Goal: Task Accomplishment & Management: Manage account settings

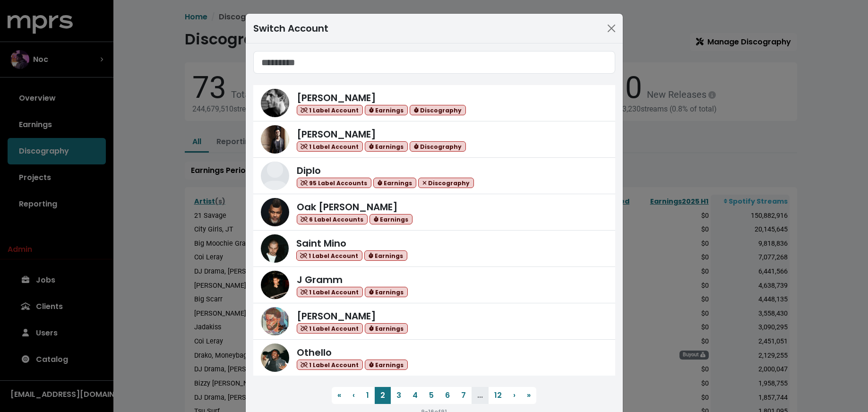
scroll to position [119, 0]
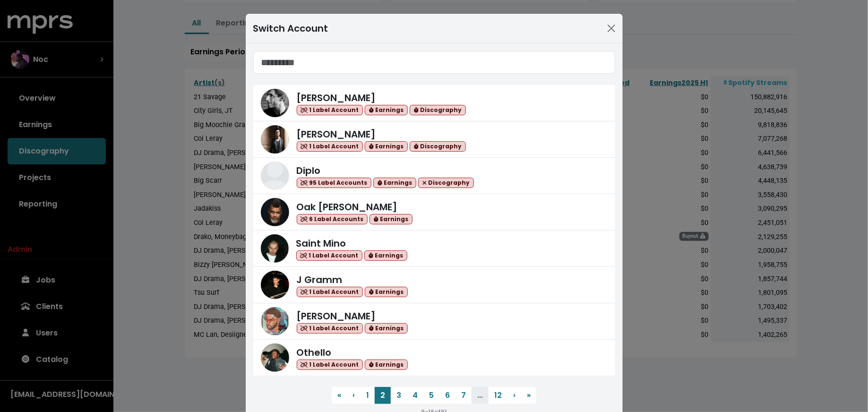
click at [74, 62] on div "Switch Account [PERSON_NAME] 1 Label Account Earnings Discography [PERSON_NAME]…" at bounding box center [434, 206] width 868 height 412
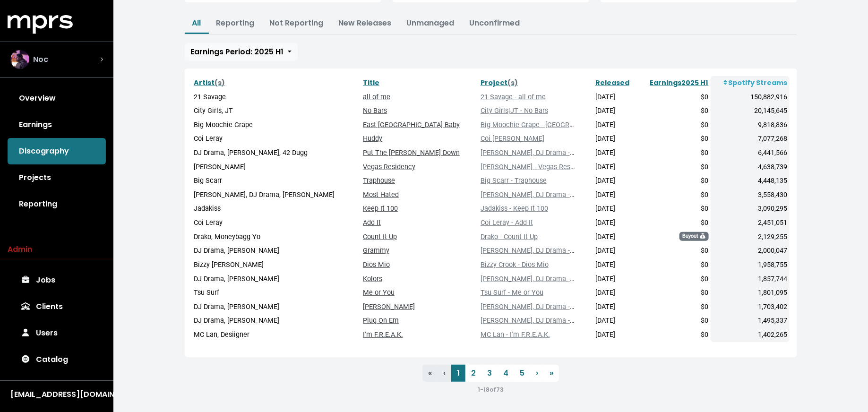
click at [92, 61] on div "Noc" at bounding box center [56, 59] width 93 height 19
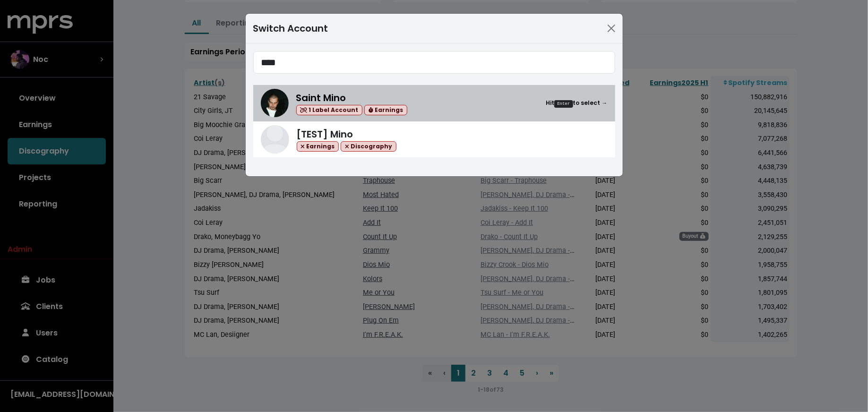
type input "****"
click at [286, 104] on img at bounding box center [275, 103] width 28 height 28
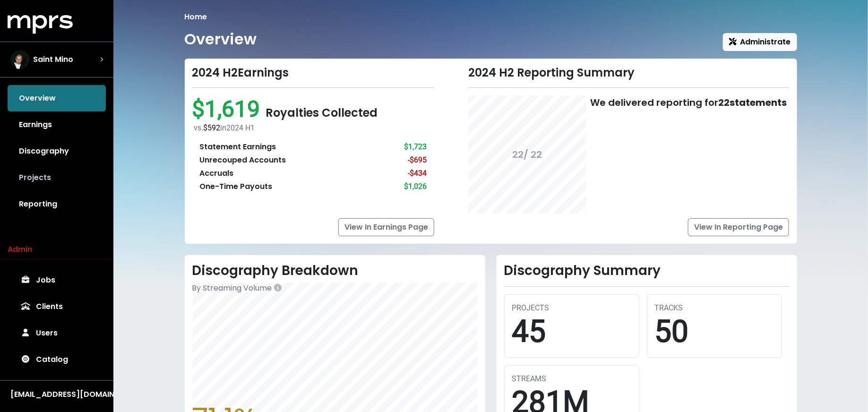
click at [82, 181] on link "Projects" at bounding box center [57, 177] width 98 height 26
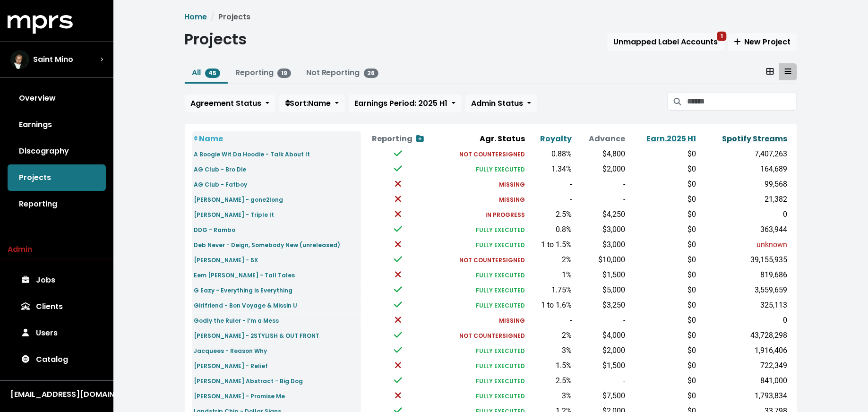
click at [754, 133] on link "Spotify Streams" at bounding box center [754, 138] width 65 height 11
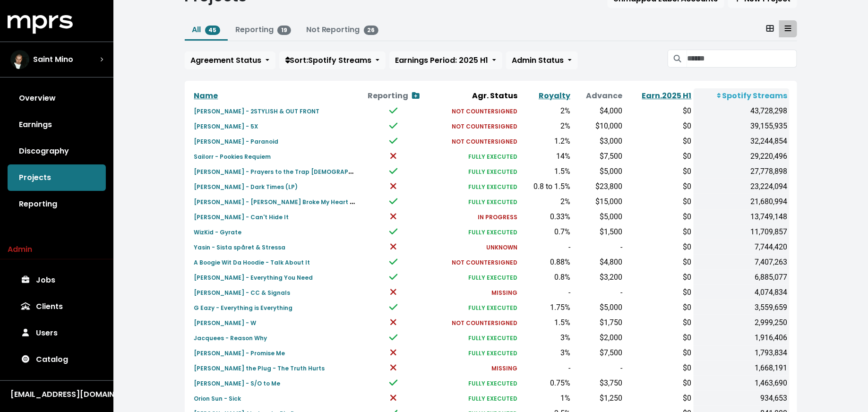
scroll to position [38, 0]
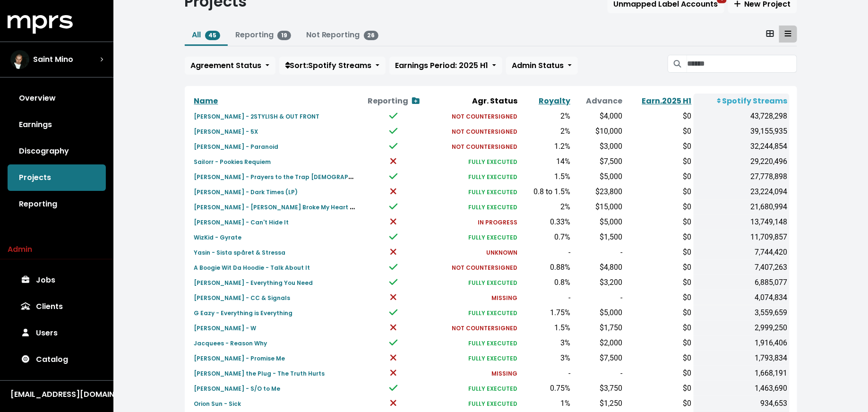
click at [35, 166] on div "Overview Earnings Discography Projects Reporting" at bounding box center [56, 151] width 113 height 132
click at [42, 149] on link "Discography" at bounding box center [57, 151] width 98 height 26
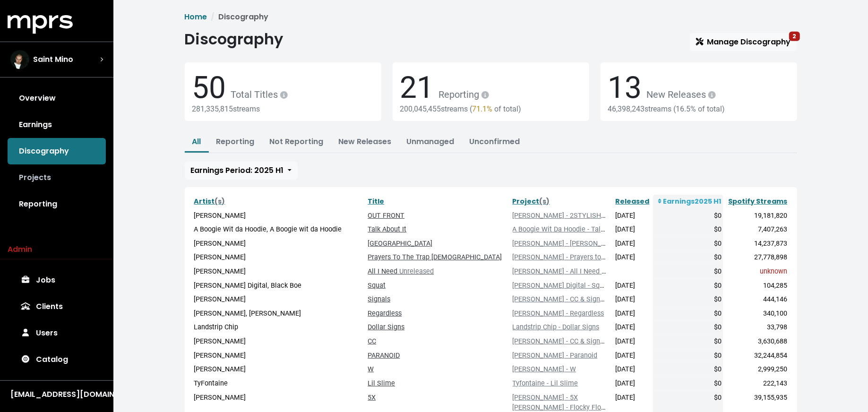
click at [44, 170] on link "Projects" at bounding box center [57, 177] width 98 height 26
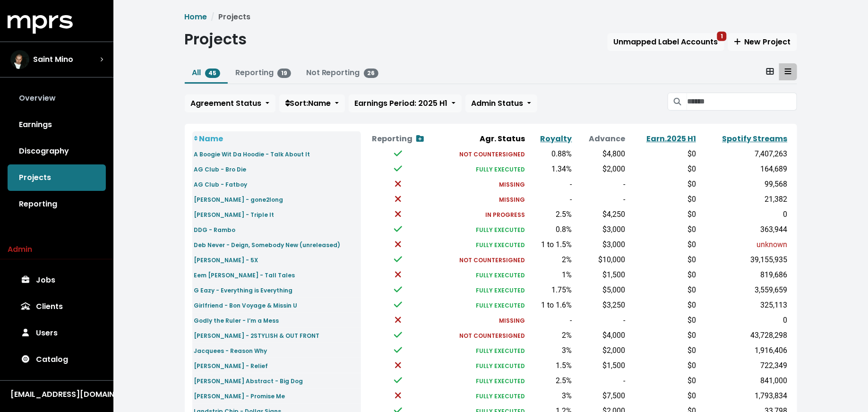
click at [51, 93] on link "Overview" at bounding box center [57, 98] width 98 height 26
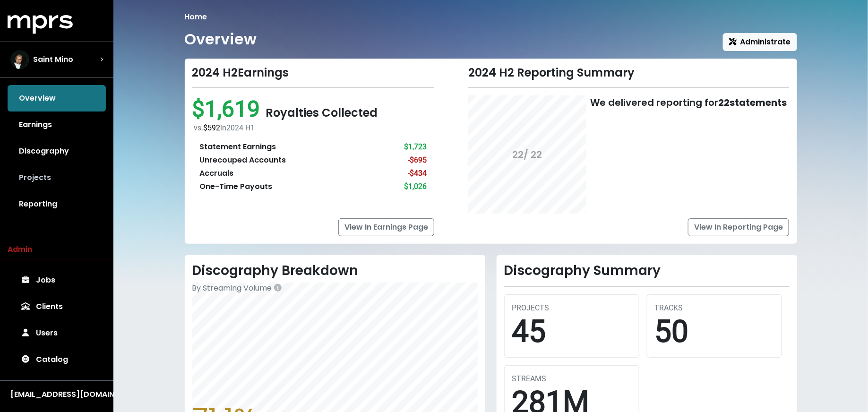
click at [44, 174] on link "Projects" at bounding box center [57, 177] width 98 height 26
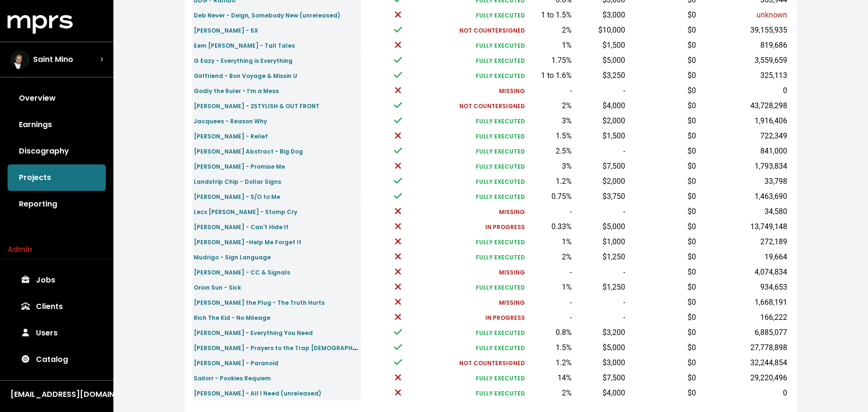
scroll to position [234, 0]
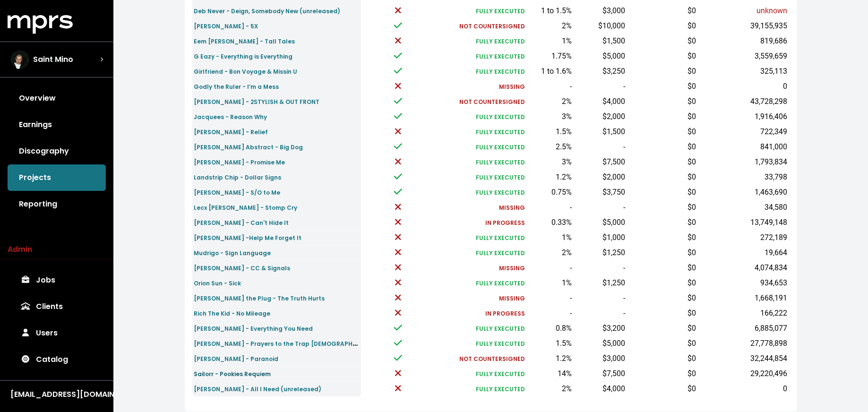
click at [194, 373] on small "Sailorr - Pookies Requiem" at bounding box center [232, 374] width 77 height 8
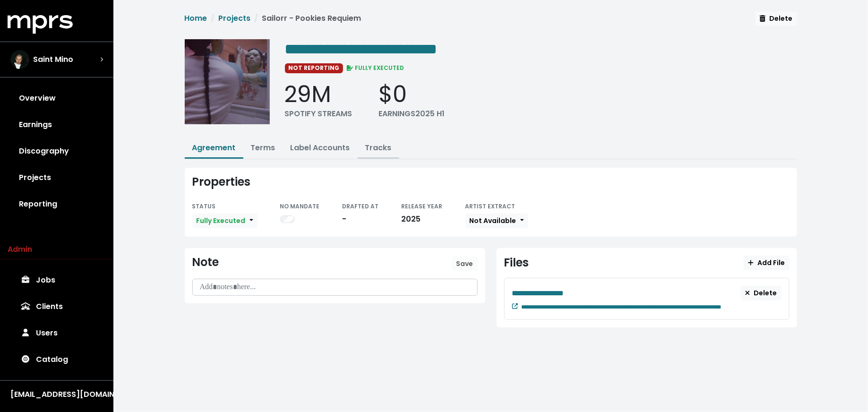
click at [372, 148] on link "Tracks" at bounding box center [378, 147] width 26 height 11
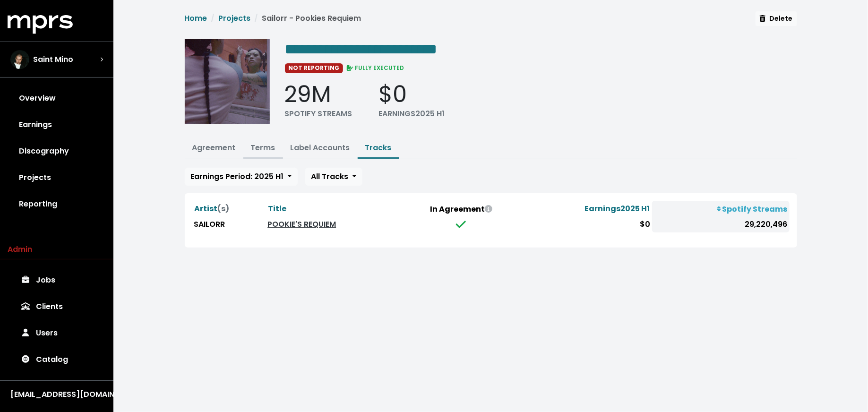
click at [265, 150] on link "Terms" at bounding box center [263, 147] width 25 height 11
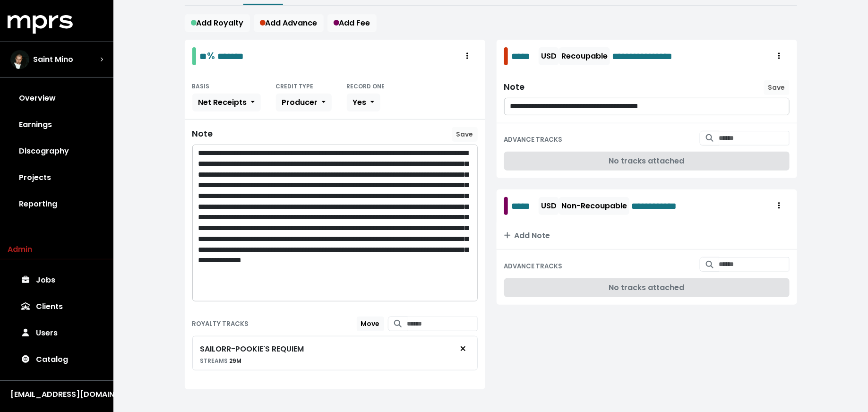
scroll to position [160, 0]
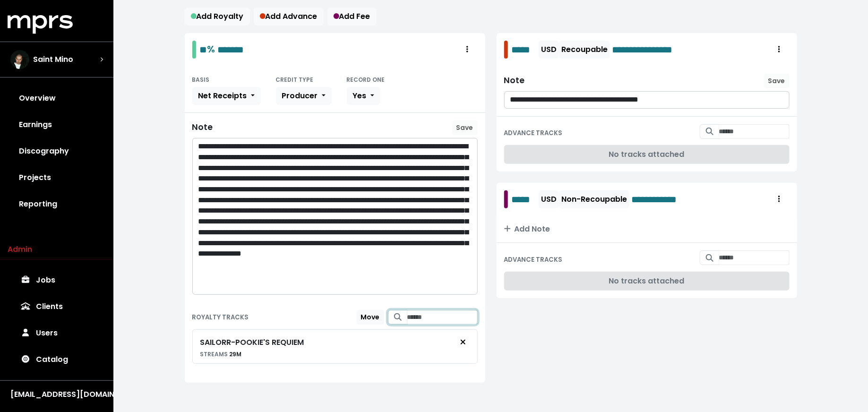
click at [423, 312] on input "Search for tracks by title and link them to this royalty" at bounding box center [442, 317] width 70 height 15
type input "********"
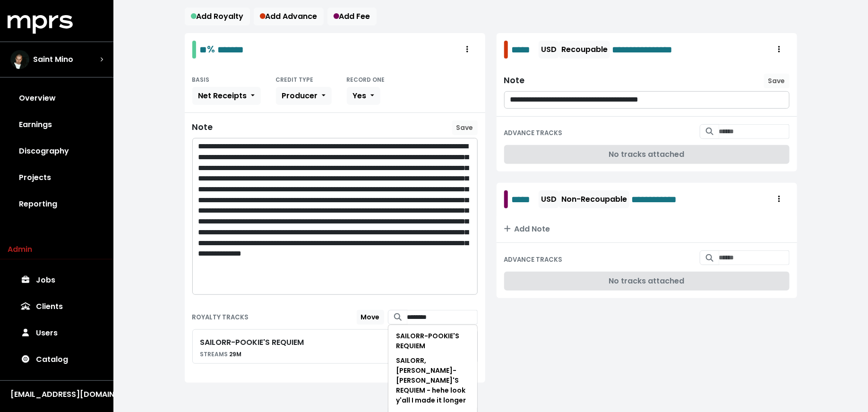
click at [160, 346] on div "**********" at bounding box center [490, 128] width 754 height 577
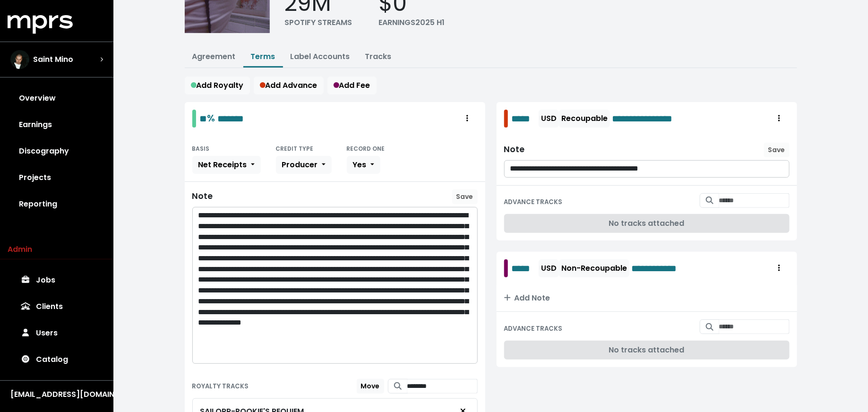
scroll to position [82, 0]
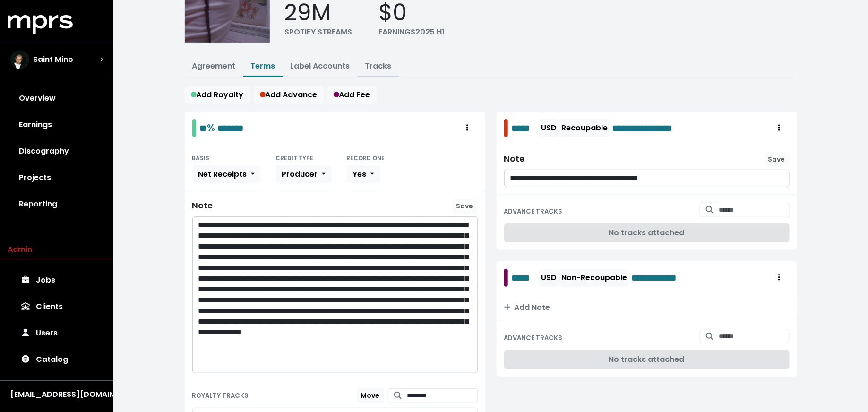
click at [382, 66] on link "Tracks" at bounding box center [378, 65] width 26 height 11
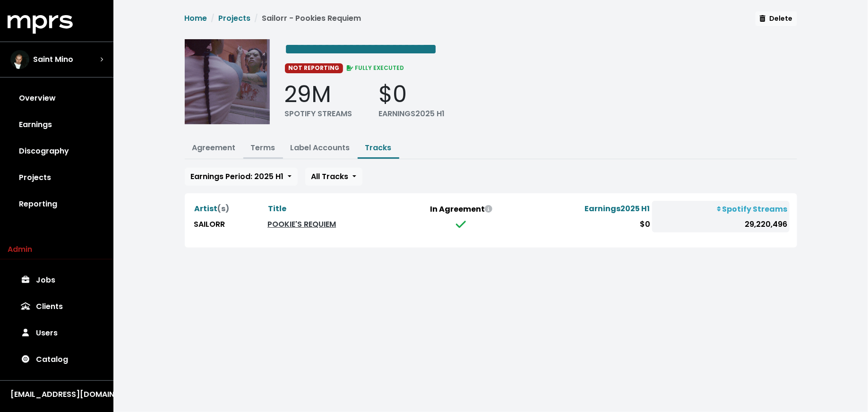
click at [265, 149] on link "Terms" at bounding box center [263, 147] width 25 height 11
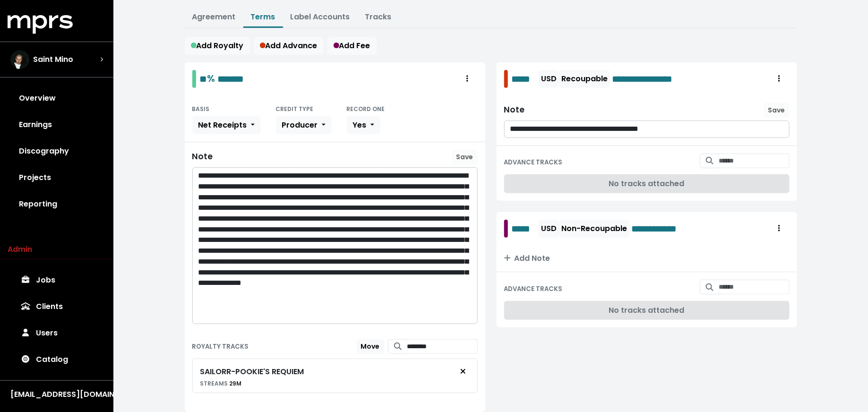
scroll to position [160, 0]
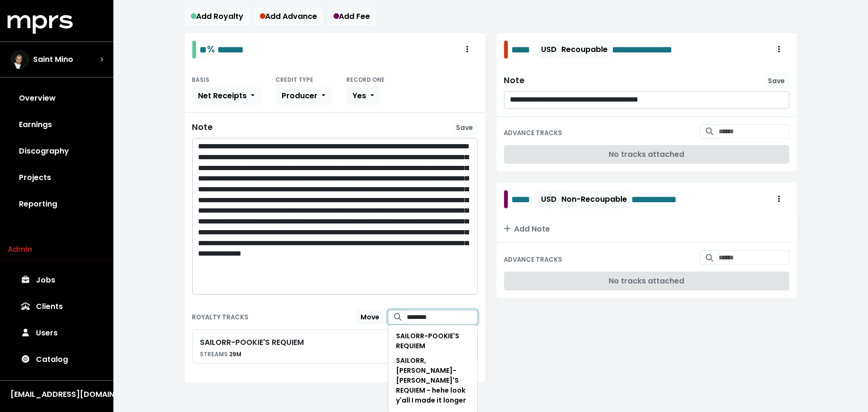
click at [426, 317] on input "********" at bounding box center [442, 317] width 70 height 15
click at [182, 264] on div "** % ******* BASIS Net Receipts CREDIT TYPE Producer RECORD ONE Yes Note Save R…" at bounding box center [335, 213] width 312 height 361
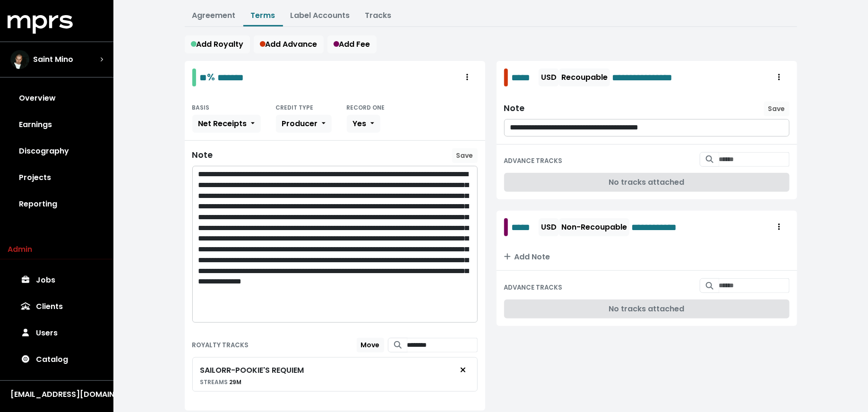
scroll to position [126, 0]
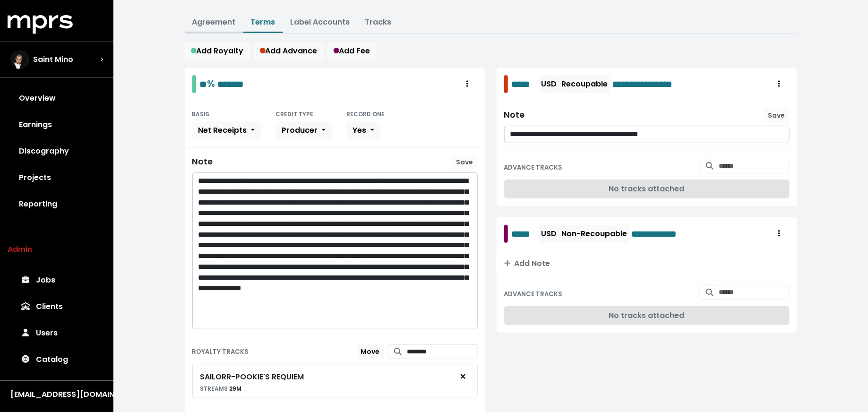
click at [222, 18] on link "Agreement" at bounding box center [213, 22] width 43 height 11
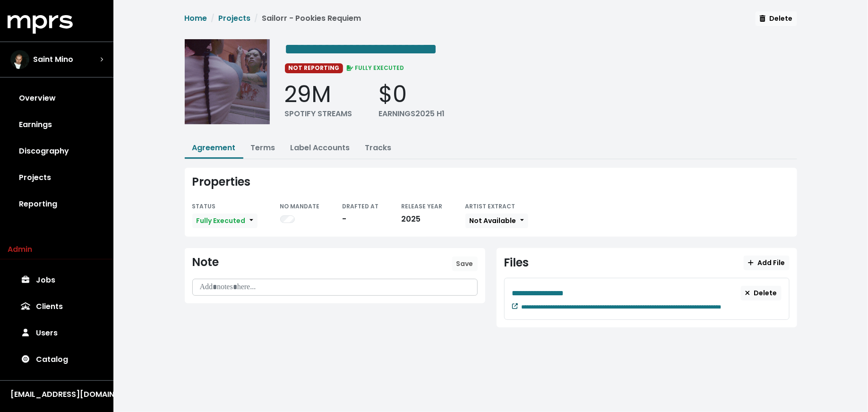
click at [513, 305] on icon at bounding box center [515, 306] width 6 height 6
click at [260, 143] on link "Terms" at bounding box center [263, 147] width 25 height 11
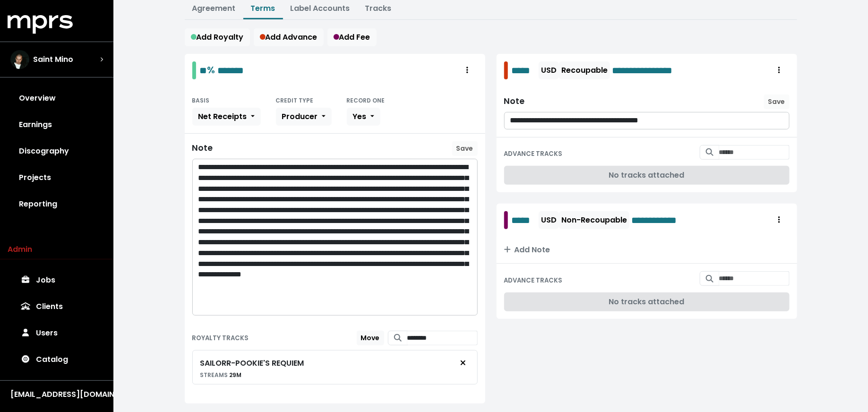
scroll to position [160, 0]
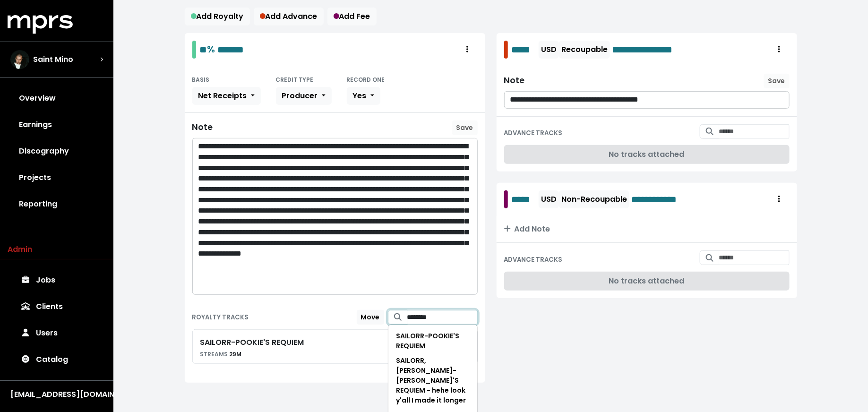
click at [428, 316] on input "********" at bounding box center [442, 317] width 70 height 15
click at [421, 379] on span "SAILORR, [PERSON_NAME] - POOKIE'S REQUIEM - hehe look y'all I made it longer" at bounding box center [431, 380] width 70 height 49
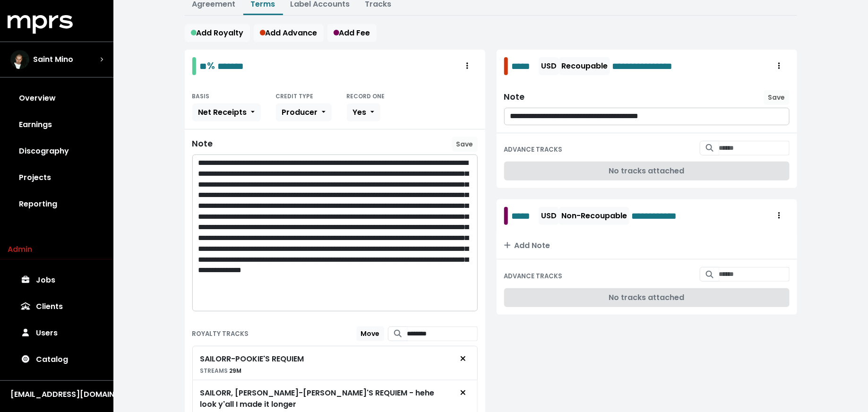
scroll to position [0, 0]
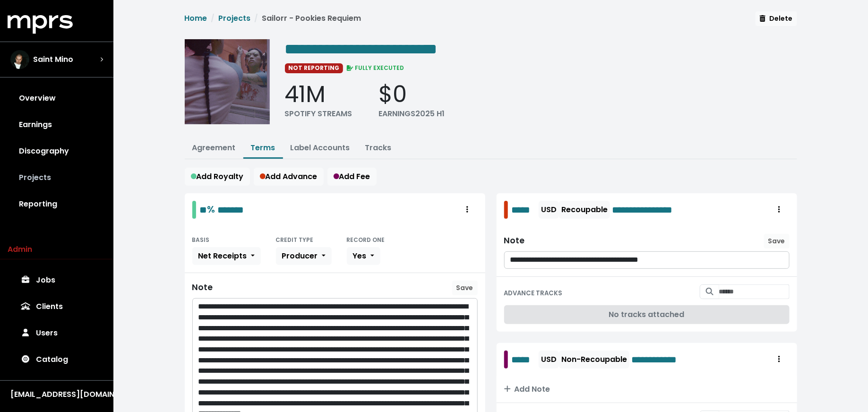
click at [84, 169] on link "Projects" at bounding box center [57, 177] width 98 height 26
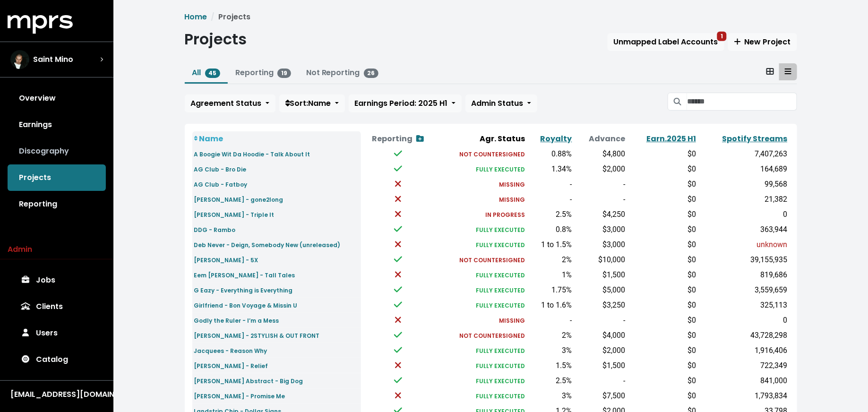
click at [70, 152] on link "Discography" at bounding box center [57, 151] width 98 height 26
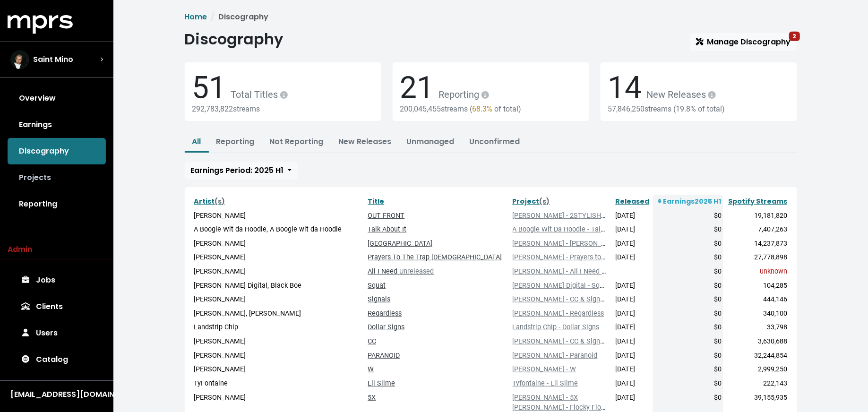
click at [67, 171] on link "Projects" at bounding box center [57, 177] width 98 height 26
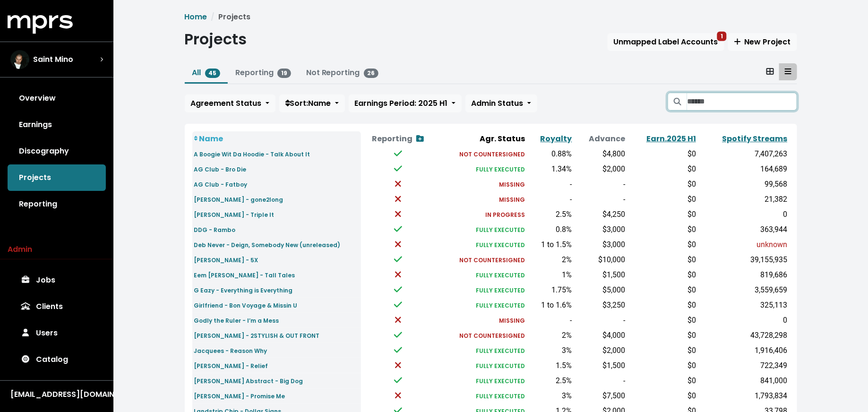
click at [717, 102] on input "Search projects" at bounding box center [742, 102] width 110 height 18
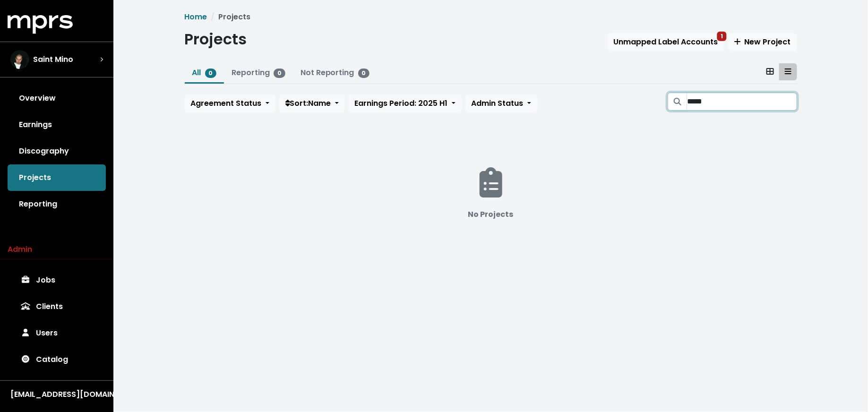
type input "*****"
click at [49, 355] on link "Catalog" at bounding box center [57, 359] width 98 height 26
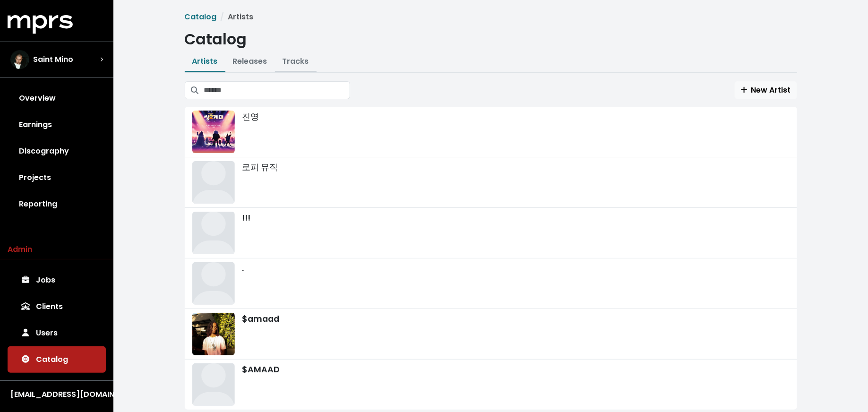
click at [293, 62] on link "Tracks" at bounding box center [295, 61] width 26 height 11
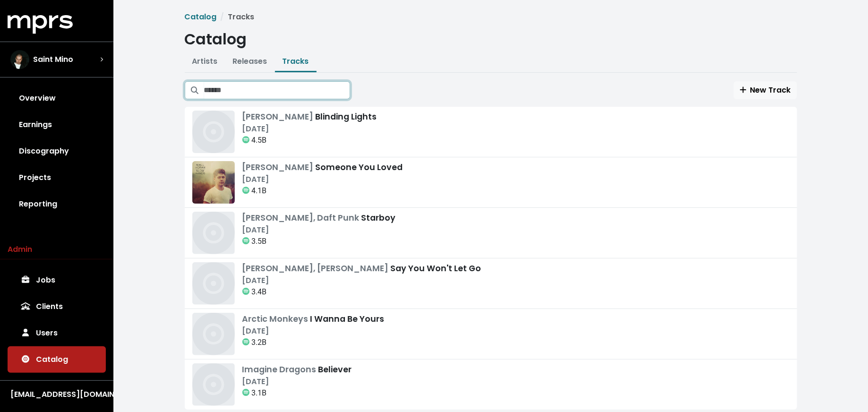
click at [290, 90] on input "Search tracks" at bounding box center [277, 90] width 146 height 18
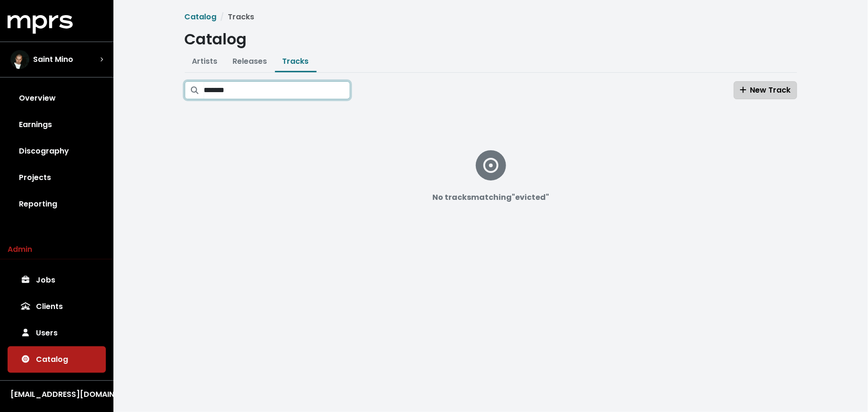
type input "*******"
click at [778, 87] on span "New Track" at bounding box center [765, 90] width 51 height 11
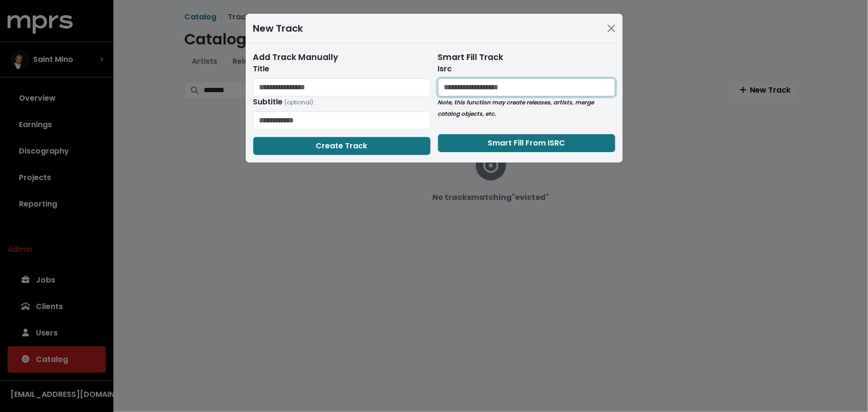
click at [468, 90] on input "text" at bounding box center [526, 87] width 177 height 18
paste input "**********"
type input "**********"
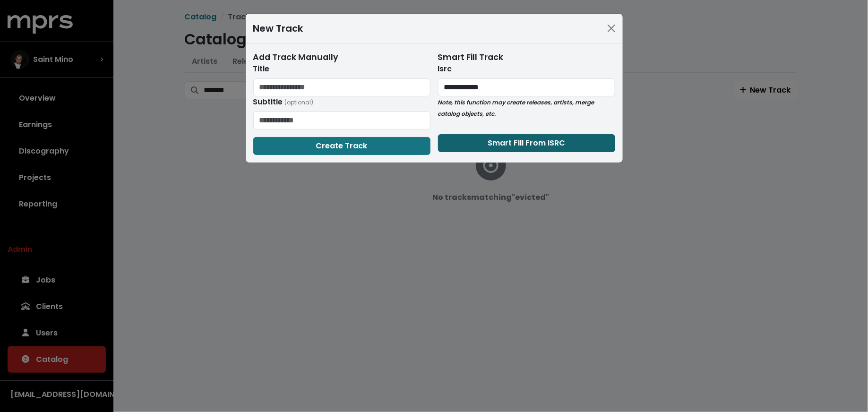
click at [485, 146] on button "Smart Fill From ISRC" at bounding box center [526, 143] width 177 height 18
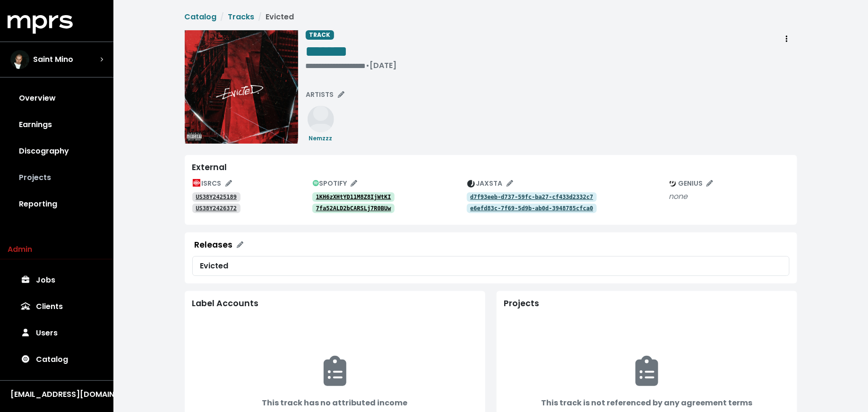
click at [62, 180] on link "Projects" at bounding box center [57, 177] width 98 height 26
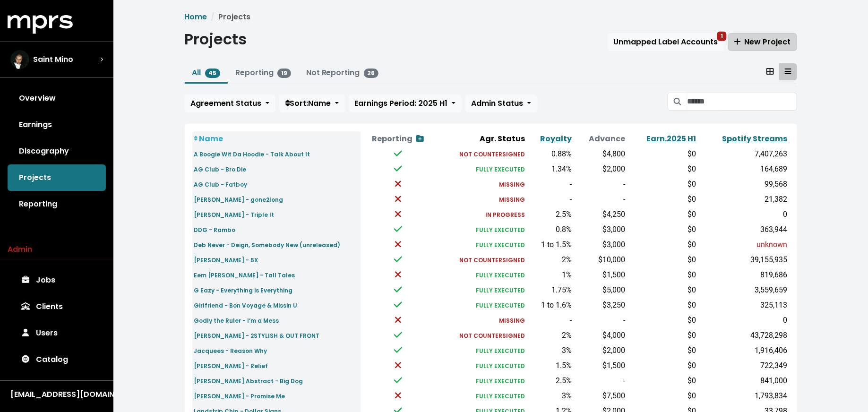
click at [779, 40] on span "New Project" at bounding box center [762, 41] width 57 height 11
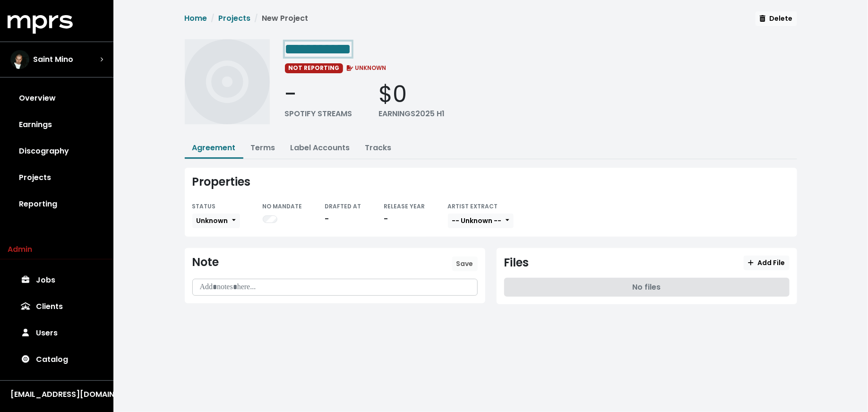
click at [387, 50] on div "**********" at bounding box center [541, 48] width 512 height 19
click at [225, 216] on span "Unknown" at bounding box center [213, 220] width 32 height 9
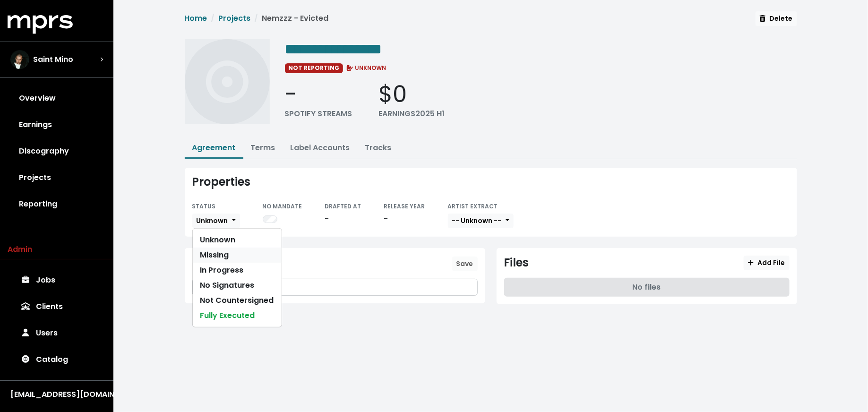
click at [226, 252] on link "Missing" at bounding box center [237, 255] width 89 height 15
click at [249, 286] on p at bounding box center [334, 287] width 273 height 11
click at [263, 149] on link "Terms" at bounding box center [263, 147] width 25 height 11
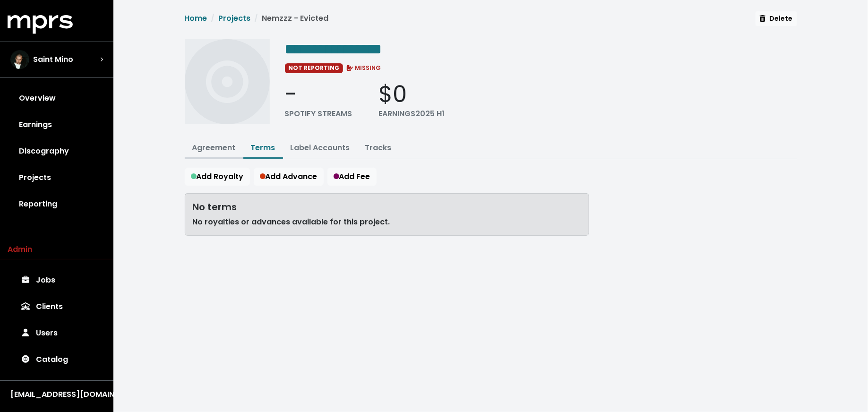
click at [233, 147] on link "Agreement" at bounding box center [213, 147] width 43 height 11
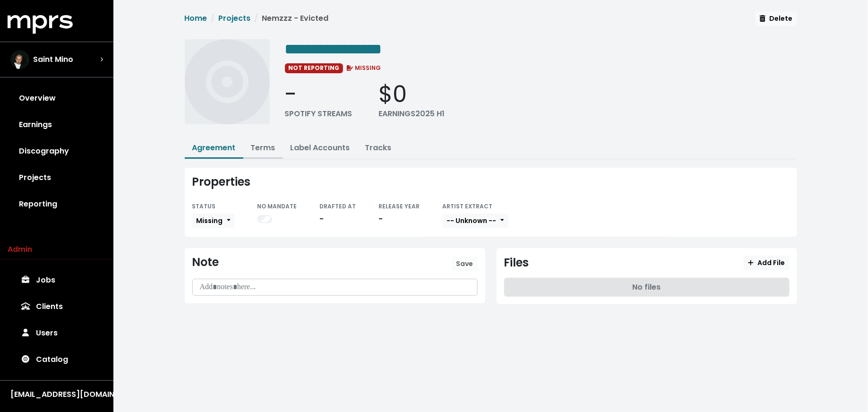
click at [262, 146] on link "Terms" at bounding box center [263, 147] width 25 height 11
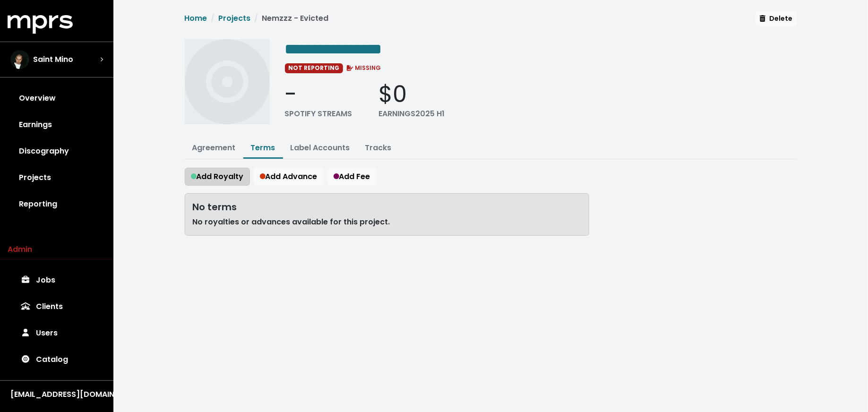
click at [241, 179] on span "Add Royalty" at bounding box center [217, 176] width 53 height 11
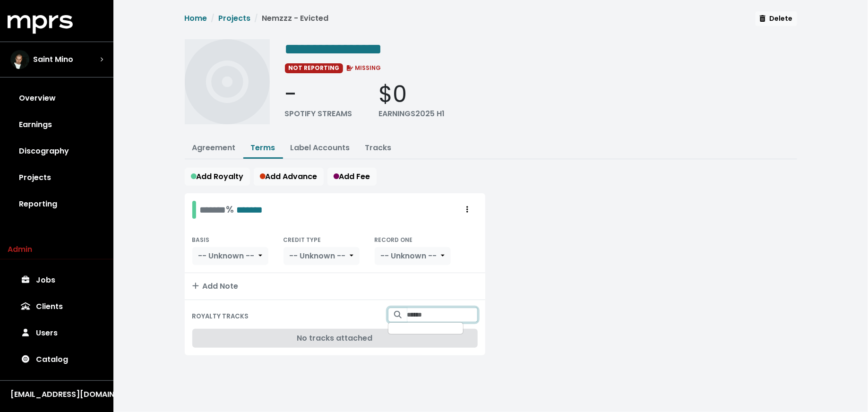
click at [418, 309] on input "Search for tracks by title and link them to this royalty" at bounding box center [442, 315] width 70 height 15
type input "*******"
click at [411, 329] on span "Nemzzz - Evicted" at bounding box center [424, 333] width 56 height 9
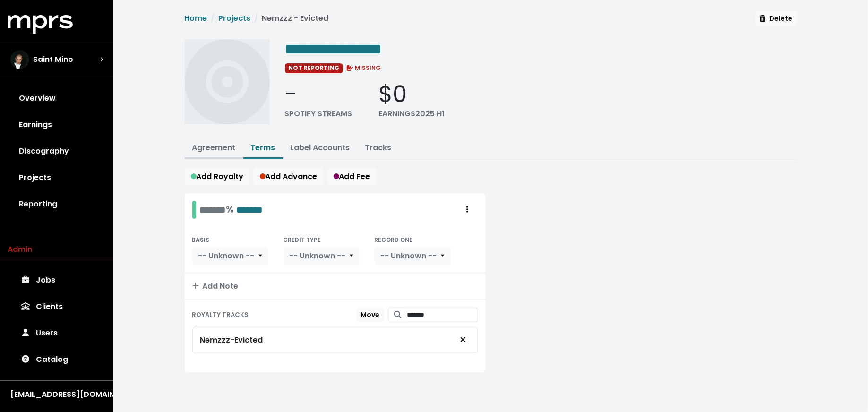
click at [220, 146] on link "Agreement" at bounding box center [213, 147] width 43 height 11
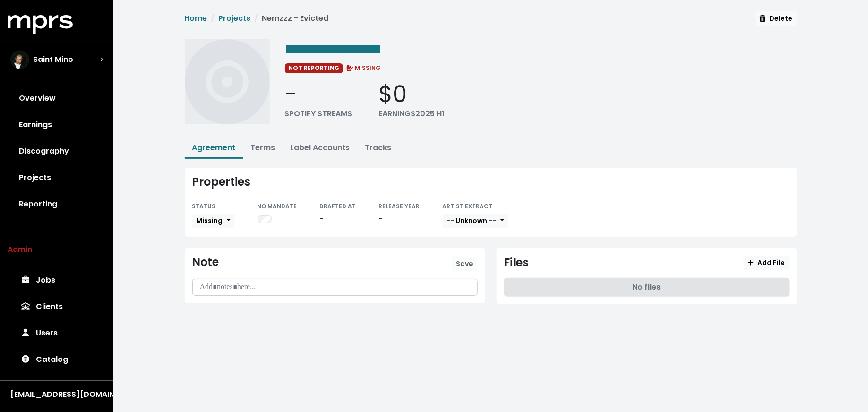
click at [218, 282] on p at bounding box center [334, 287] width 273 height 11
click at [460, 259] on span "Save" at bounding box center [464, 263] width 17 height 9
click at [61, 98] on link "Overview" at bounding box center [57, 98] width 98 height 26
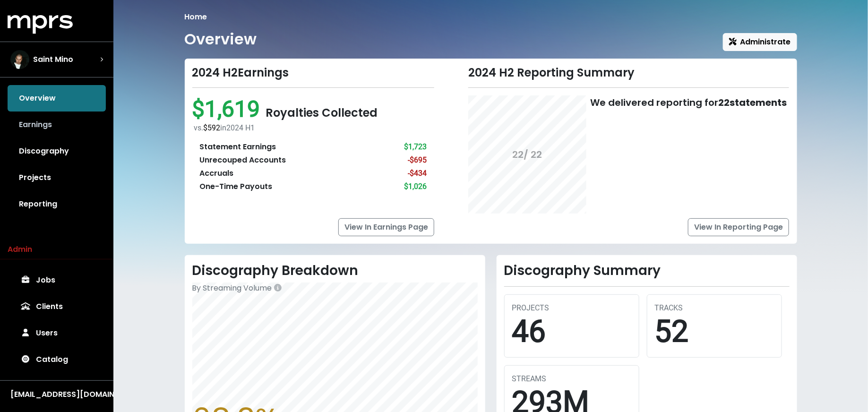
click at [64, 122] on link "Earnings" at bounding box center [57, 124] width 98 height 26
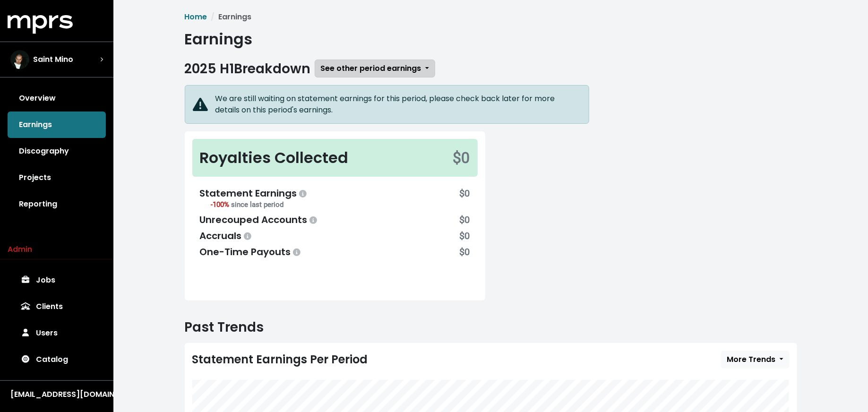
click at [378, 60] on button "See other period earnings" at bounding box center [375, 69] width 120 height 18
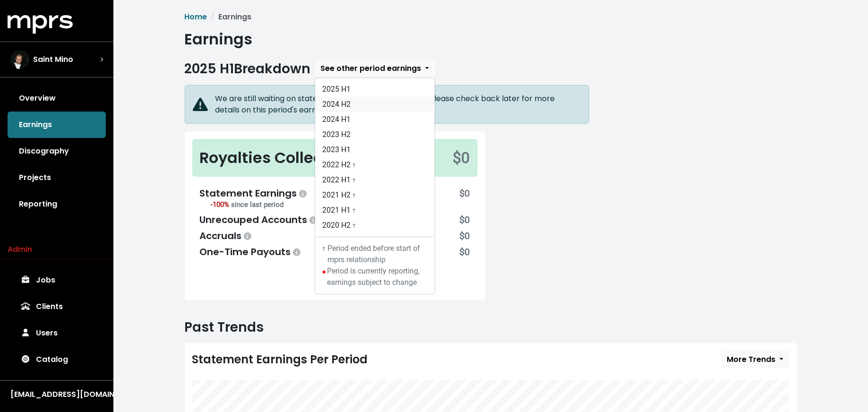
click at [364, 109] on link "2024 H2" at bounding box center [375, 104] width 120 height 15
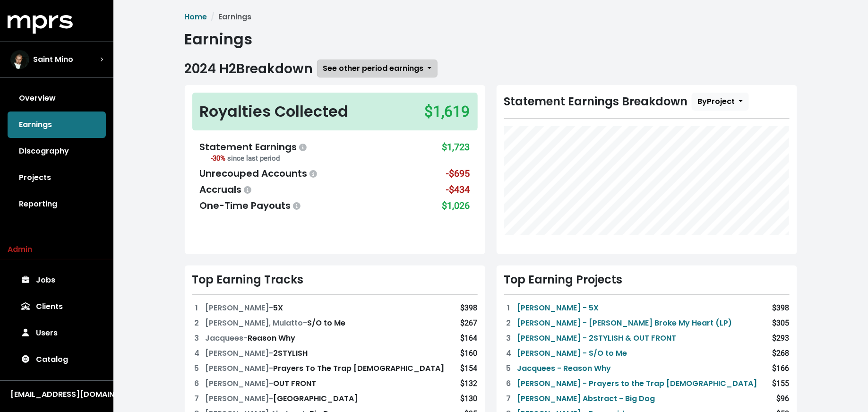
click at [350, 72] on span "See other period earnings" at bounding box center [373, 68] width 101 height 11
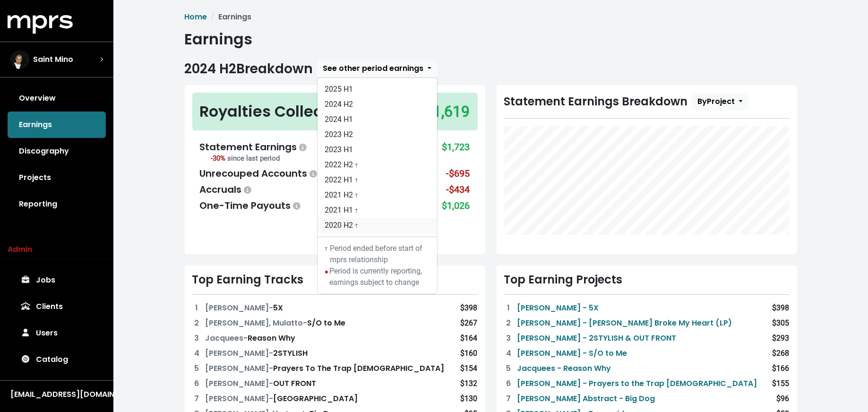
click at [350, 223] on link "2020 H2 †" at bounding box center [377, 225] width 120 height 15
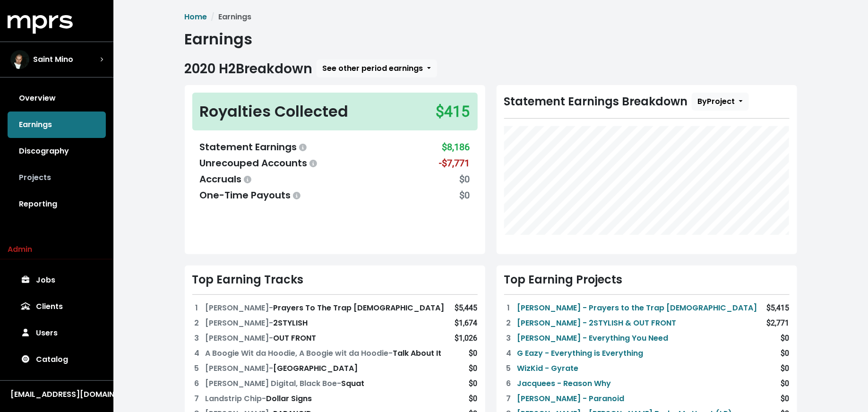
click at [71, 178] on link "Projects" at bounding box center [57, 177] width 98 height 26
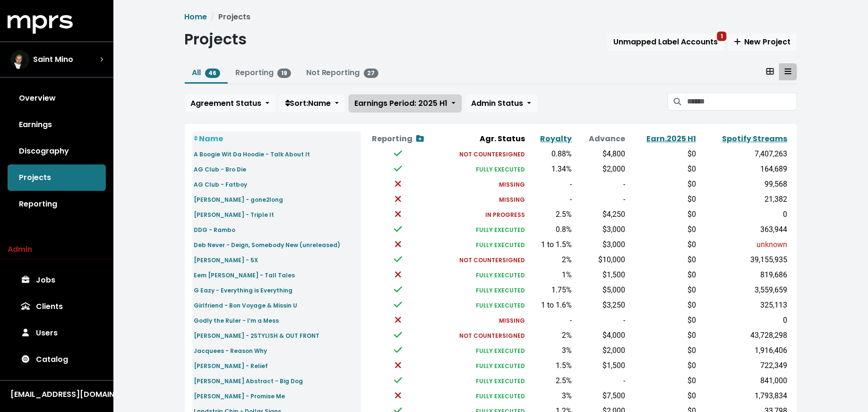
click at [428, 103] on span "Earnings Period: 2025 H1" at bounding box center [401, 103] width 93 height 11
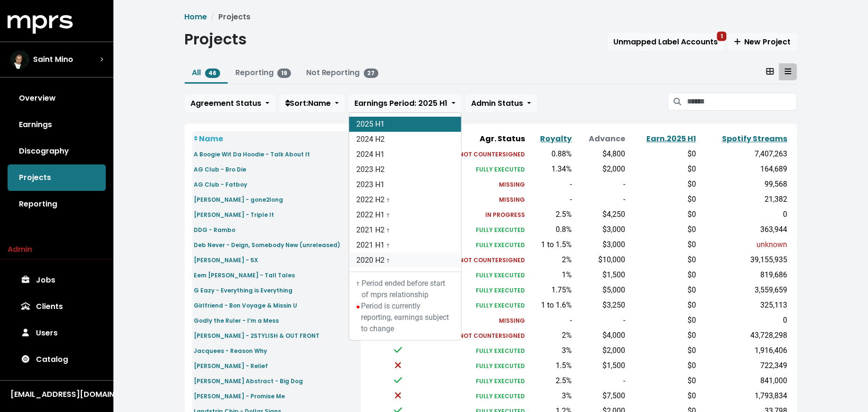
click at [425, 255] on link "2020 H2 †" at bounding box center [405, 260] width 112 height 15
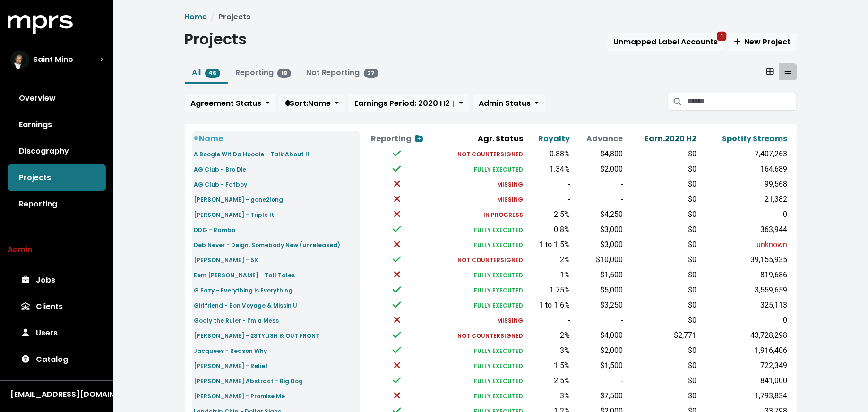
click at [660, 133] on link "Earn. 2020 H2" at bounding box center [670, 138] width 52 height 11
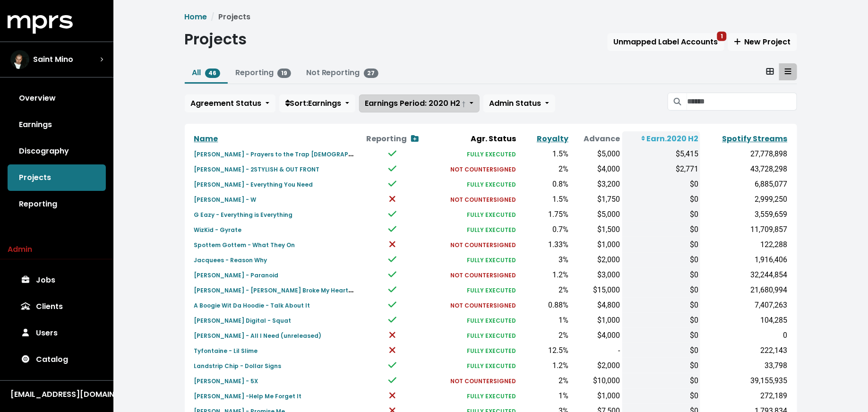
click at [443, 106] on span "Earnings Period: 2020 H2 †" at bounding box center [415, 103] width 101 height 11
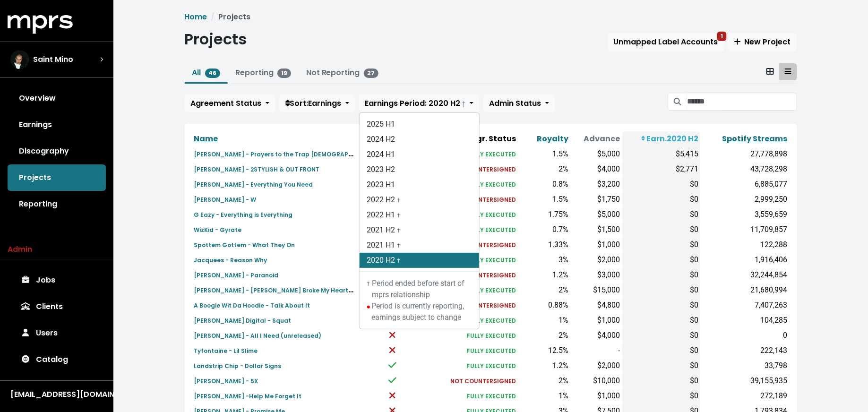
click at [166, 179] on div "Home Projects Projects Unmapped Label Accounts 1 New Project All 46 Reporting 1…" at bounding box center [490, 353] width 754 height 706
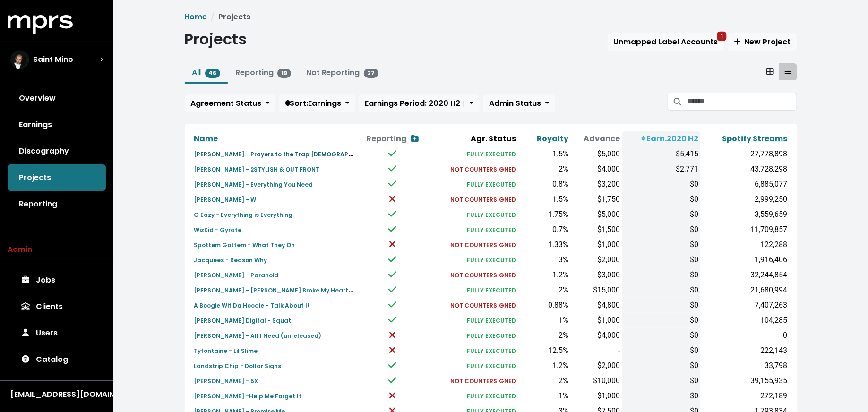
click at [199, 155] on small "[PERSON_NAME] - Prayers to the Trap [DEMOGRAPHIC_DATA]" at bounding box center [288, 153] width 189 height 11
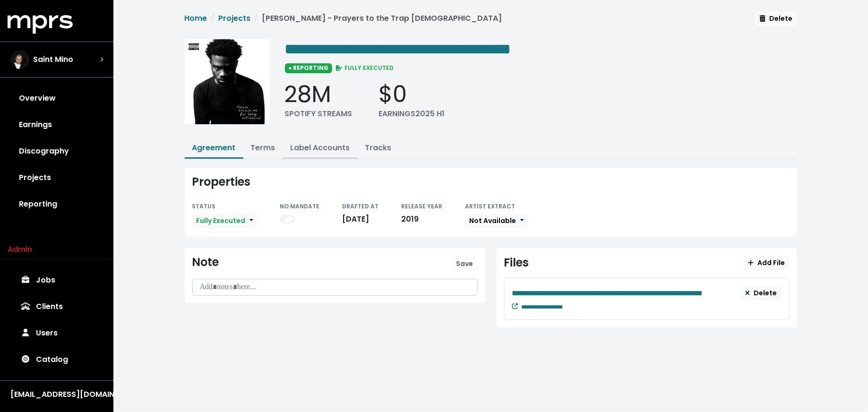
click at [327, 143] on link "Label Accounts" at bounding box center [321, 147] width 60 height 11
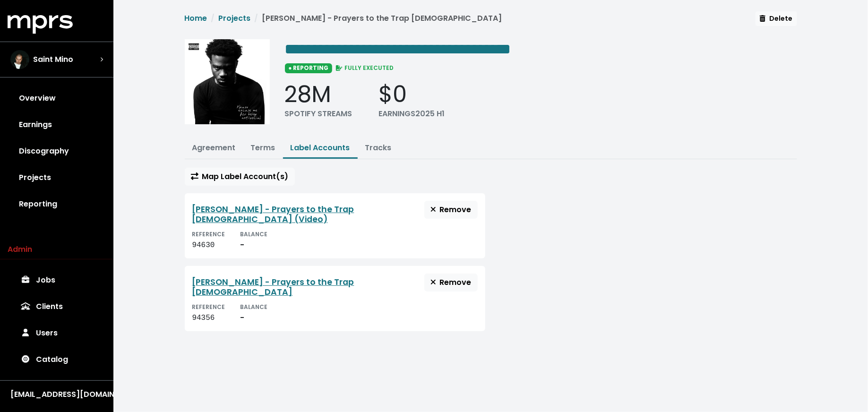
click at [196, 312] on div "94356" at bounding box center [208, 317] width 33 height 11
copy div "94356"
click at [246, 276] on link "[PERSON_NAME] - Prayers to the Trap [DEMOGRAPHIC_DATA]" at bounding box center [273, 286] width 162 height 21
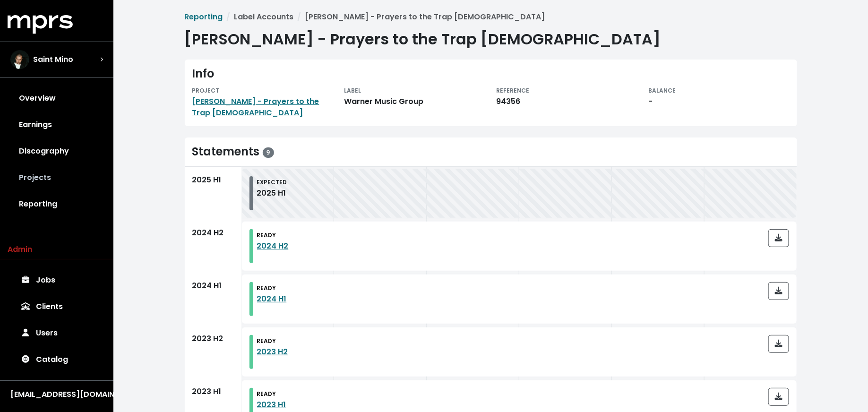
click at [62, 175] on link "Projects" at bounding box center [57, 177] width 98 height 26
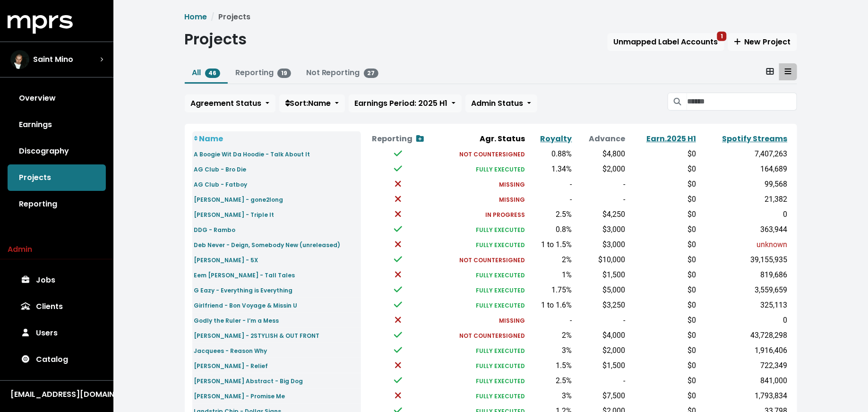
click at [660, 143] on th "Earn. 2025 H1" at bounding box center [662, 138] width 71 height 15
click at [659, 140] on link "Earn. 2025 H1" at bounding box center [671, 138] width 50 height 11
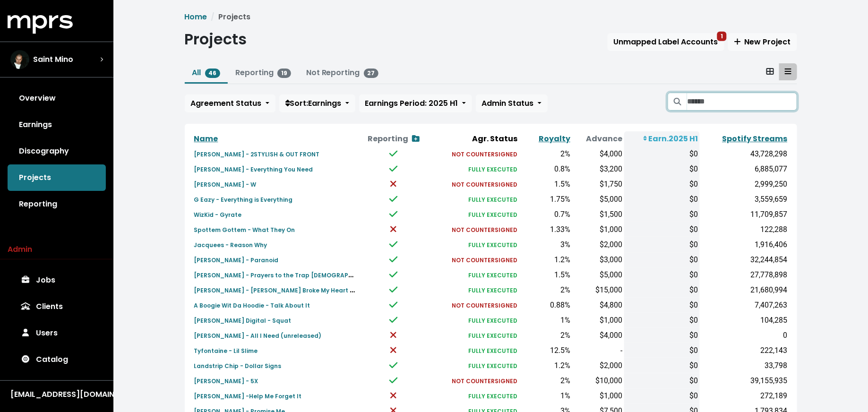
click at [703, 106] on input "Search projects" at bounding box center [742, 102] width 110 height 18
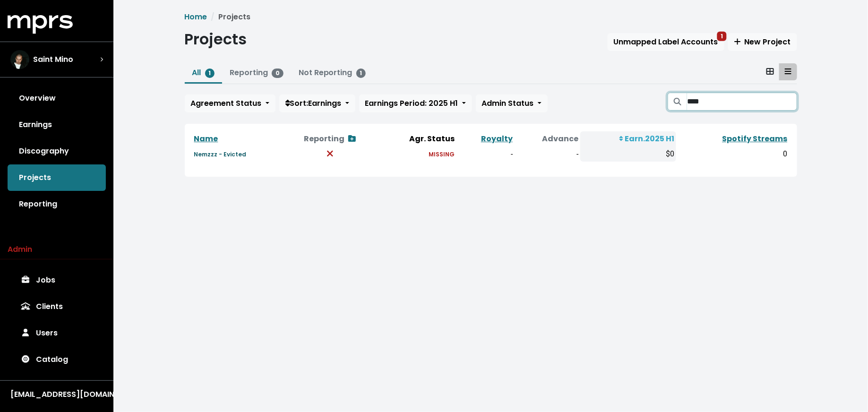
type input "****"
click at [235, 153] on small "Nemzzz - Evicted" at bounding box center [220, 154] width 52 height 8
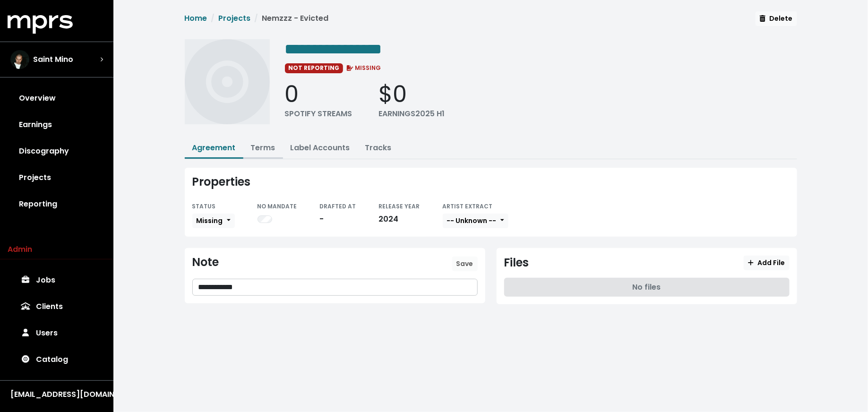
click at [257, 146] on link "Terms" at bounding box center [263, 147] width 25 height 11
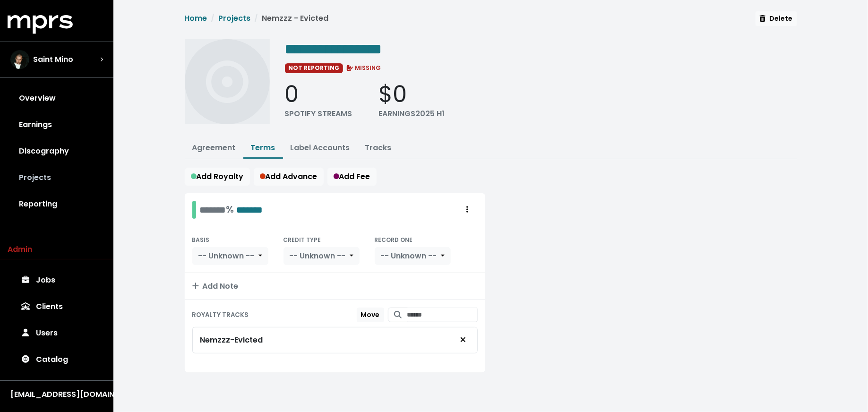
click at [62, 169] on link "Projects" at bounding box center [57, 177] width 98 height 26
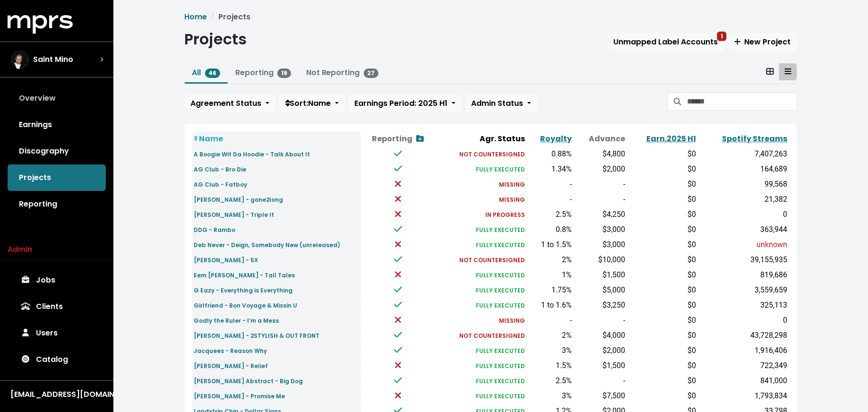
click at [68, 91] on link "Overview" at bounding box center [57, 98] width 98 height 26
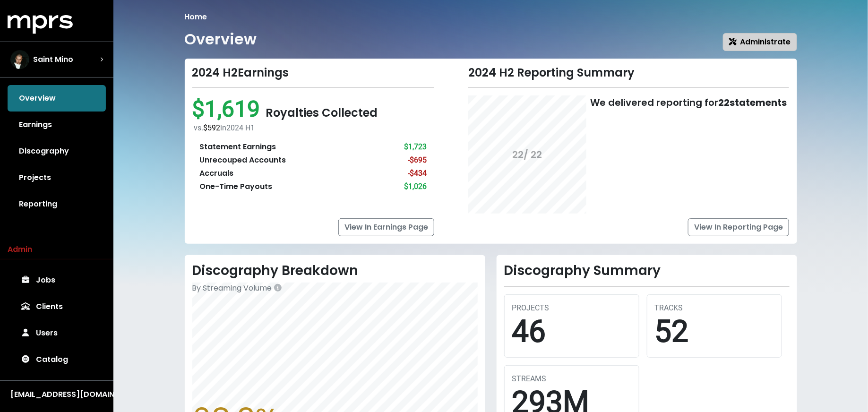
click at [750, 46] on span "Administrate" at bounding box center [760, 41] width 62 height 11
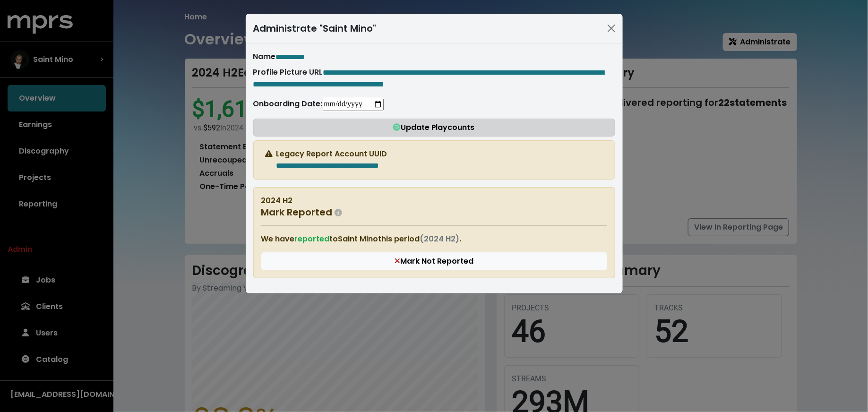
click at [376, 137] on button "Update Playcounts" at bounding box center [434, 128] width 362 height 18
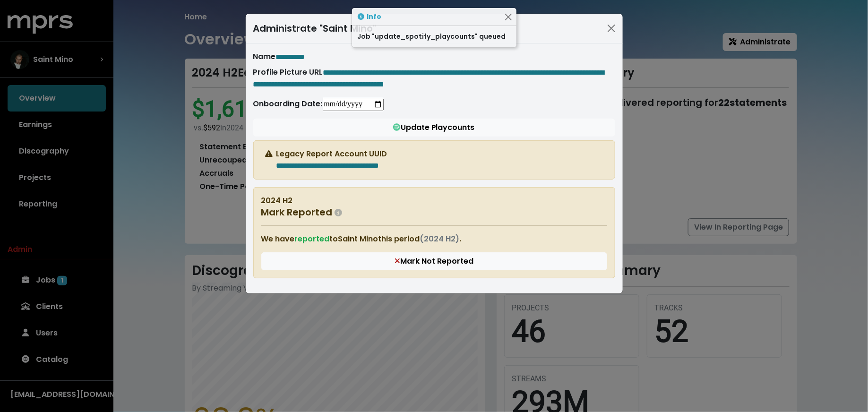
click at [167, 212] on div "**********" at bounding box center [434, 206] width 868 height 412
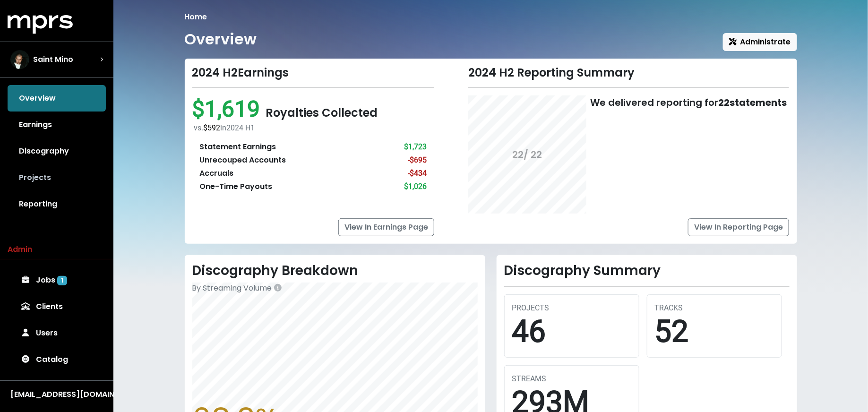
click at [60, 177] on link "Projects" at bounding box center [57, 177] width 98 height 26
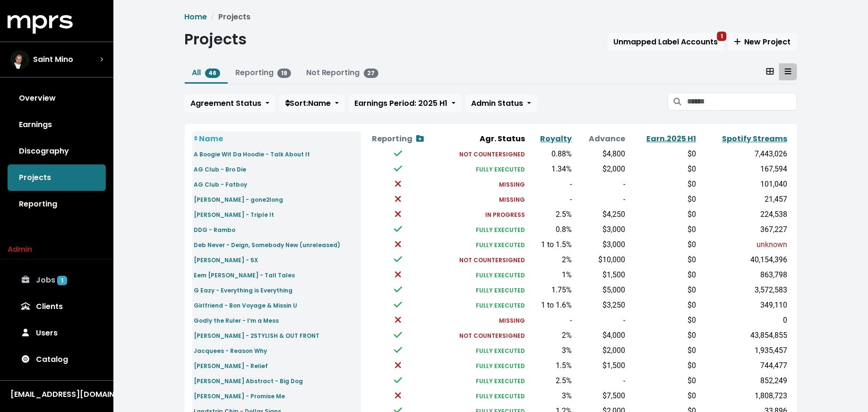
click at [56, 274] on link "Jobs 1" at bounding box center [57, 280] width 98 height 26
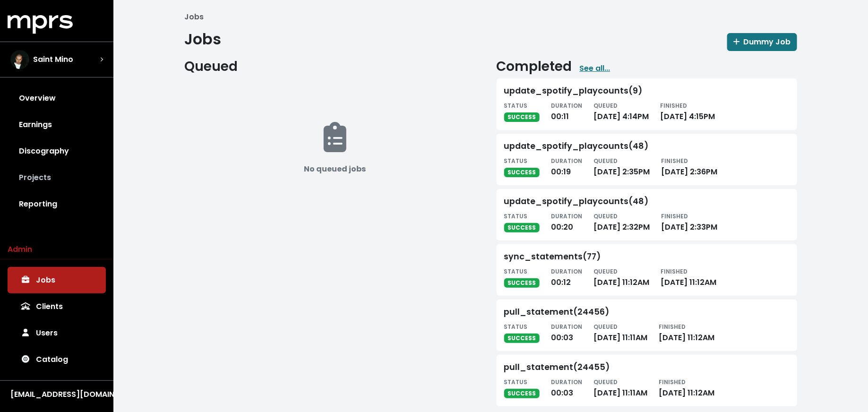
click at [59, 176] on link "Projects" at bounding box center [57, 177] width 98 height 26
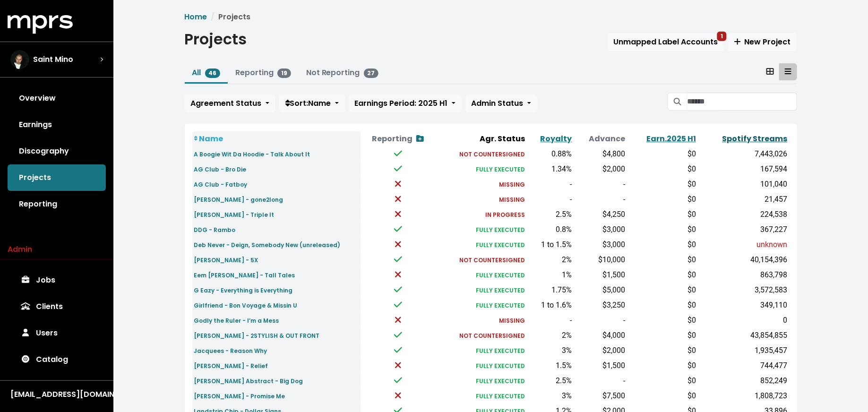
click at [735, 134] on link "Spotify Streams" at bounding box center [754, 138] width 65 height 11
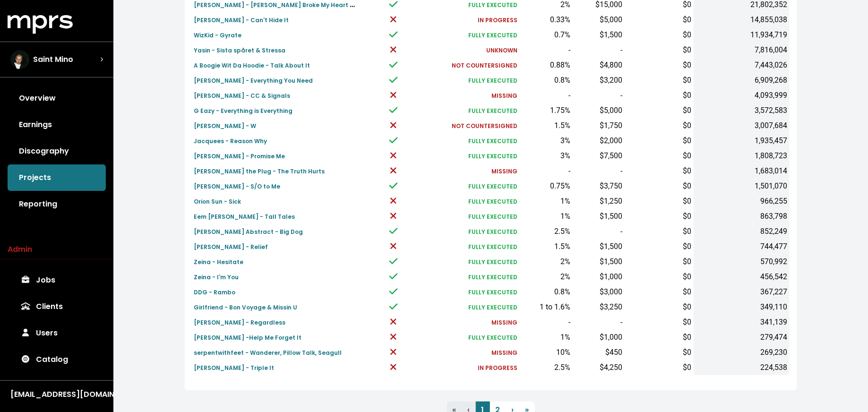
scroll to position [292, 0]
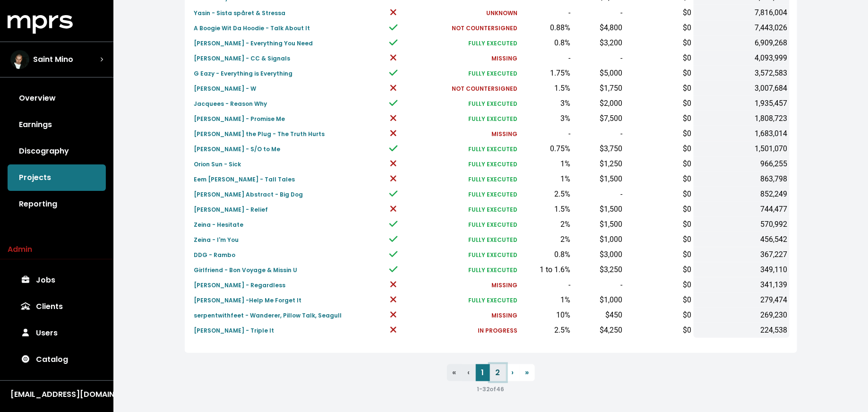
click at [497, 374] on link "2" at bounding box center [498, 372] width 16 height 17
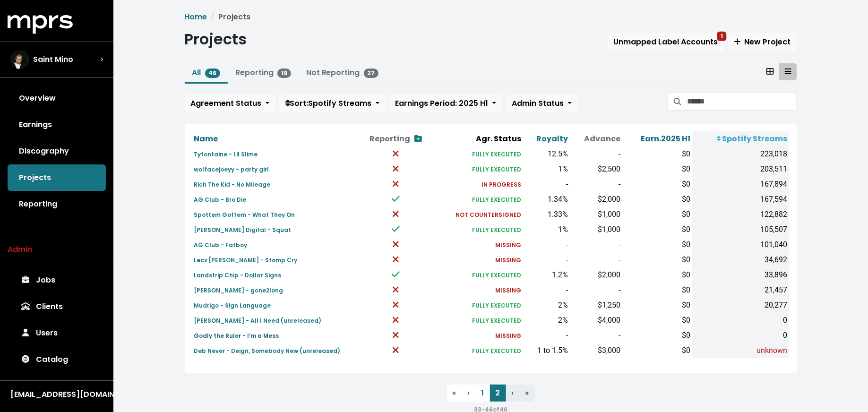
click at [261, 335] on small "Godly the Ruler - I’m a Mess" at bounding box center [236, 336] width 85 height 8
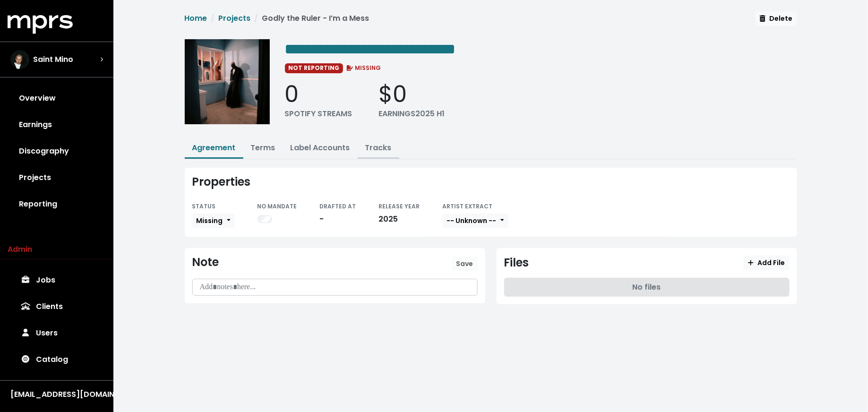
click at [368, 146] on link "Tracks" at bounding box center [378, 147] width 26 height 11
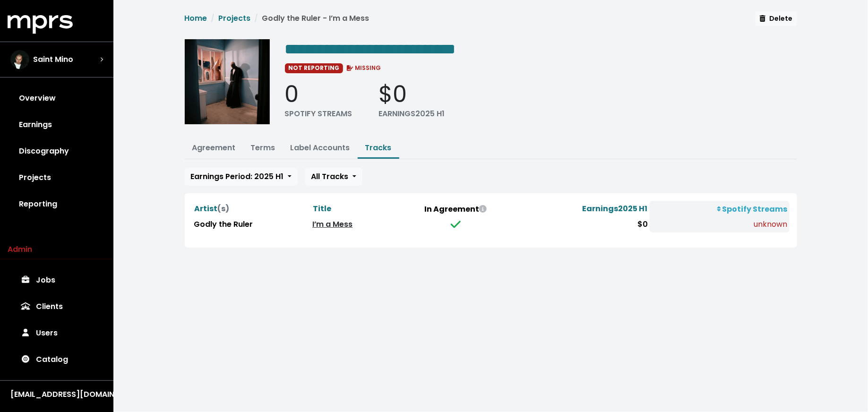
click at [325, 223] on link "I’m a Mess" at bounding box center [332, 224] width 40 height 11
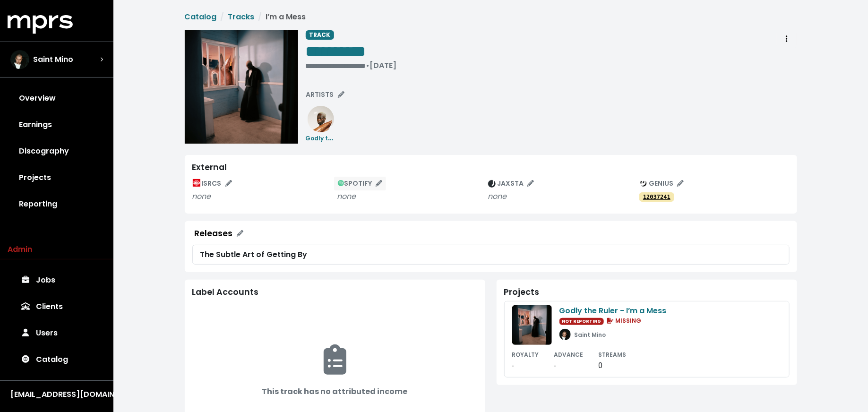
click at [360, 182] on span "SPOTIFY" at bounding box center [360, 183] width 45 height 9
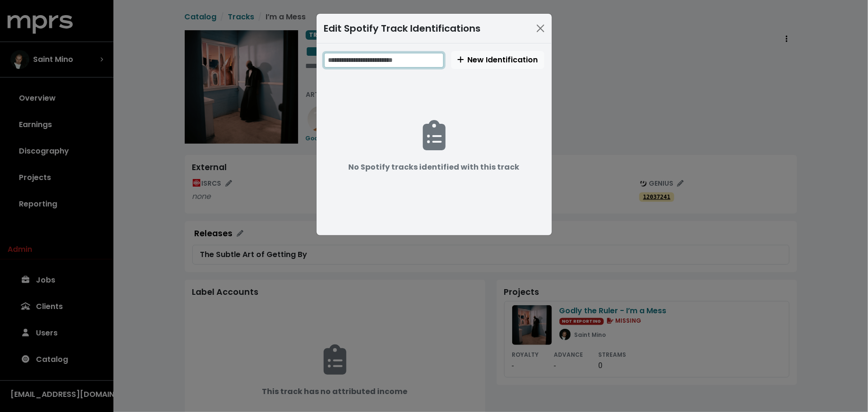
click at [397, 59] on input "text" at bounding box center [384, 60] width 120 height 15
paste input "**********"
click at [391, 59] on input "**********" at bounding box center [384, 60] width 121 height 15
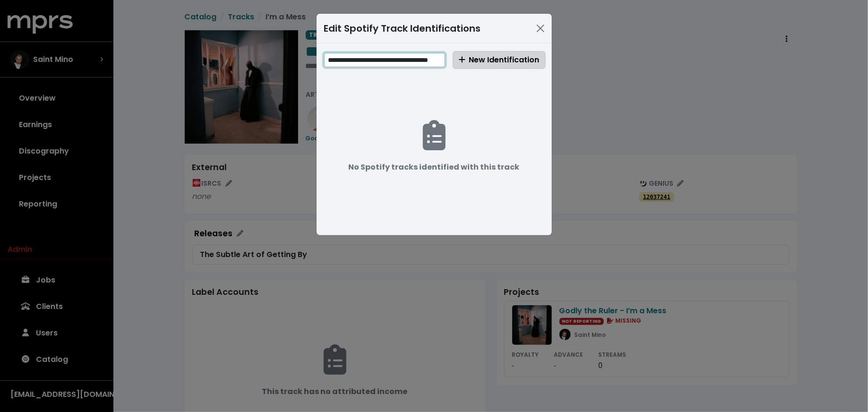
type input "**********"
click at [487, 57] on span "New Identification" at bounding box center [499, 59] width 81 height 11
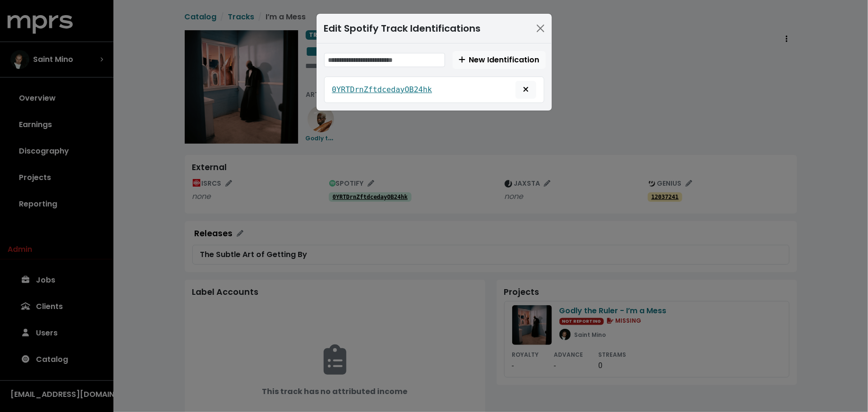
click at [250, 211] on div "Edit Spotify Track Identifications New Identification 0YRTDrnZftdcedayOB24hk" at bounding box center [434, 206] width 868 height 412
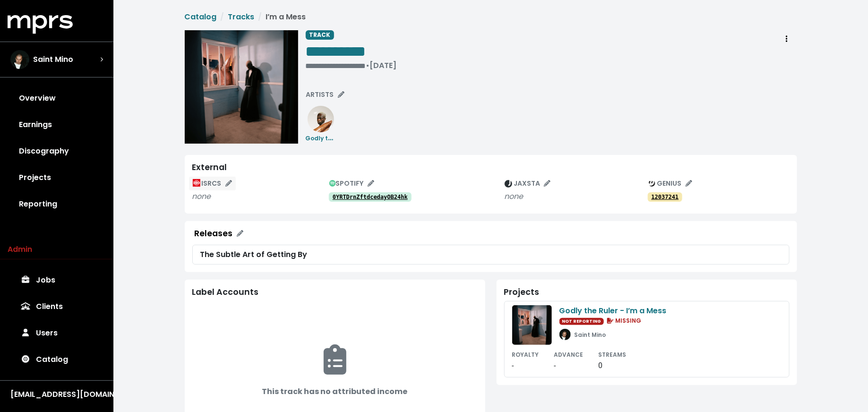
click at [215, 186] on span "ISRCS" at bounding box center [212, 183] width 39 height 9
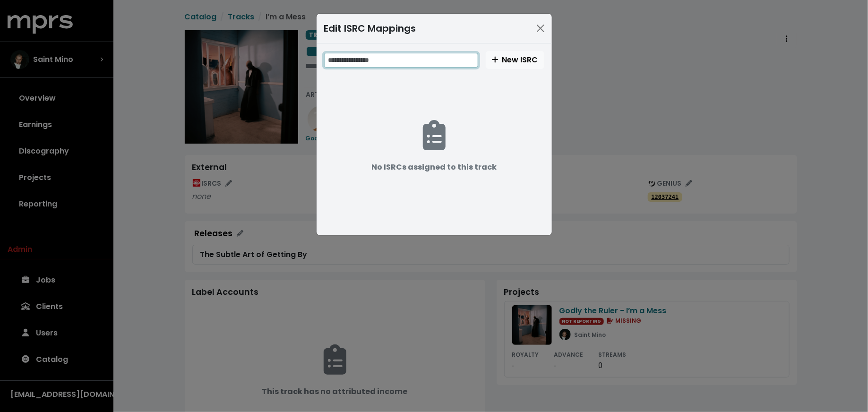
click at [382, 59] on input "text" at bounding box center [401, 60] width 154 height 15
paste input "**********"
type input "**********"
click at [514, 60] on span "New ISRC" at bounding box center [515, 59] width 46 height 11
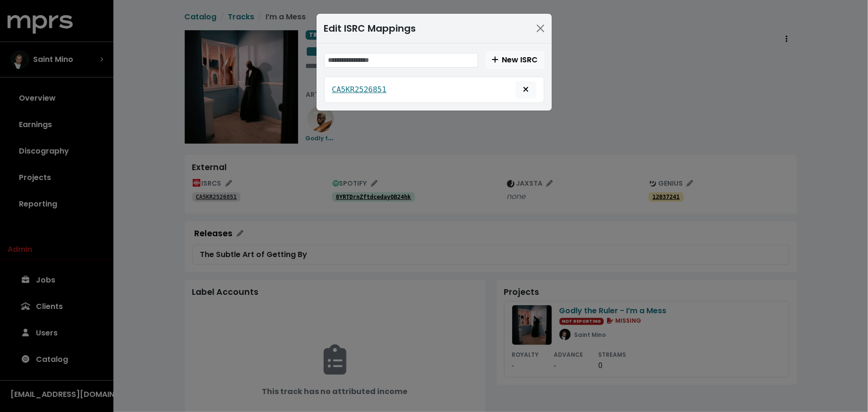
click at [182, 270] on div "Edit ISRC Mappings New ISRC CA5KR2526851" at bounding box center [434, 206] width 868 height 412
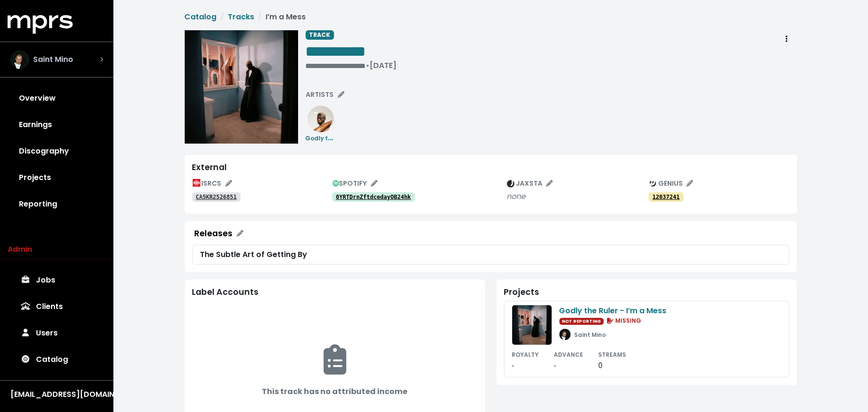
click at [71, 60] on span "Saint Mino" at bounding box center [53, 59] width 40 height 11
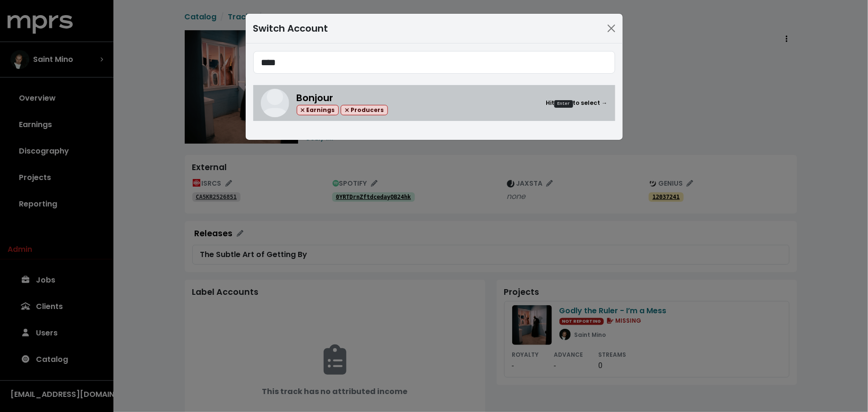
type input "****"
click at [281, 92] on img at bounding box center [275, 103] width 28 height 28
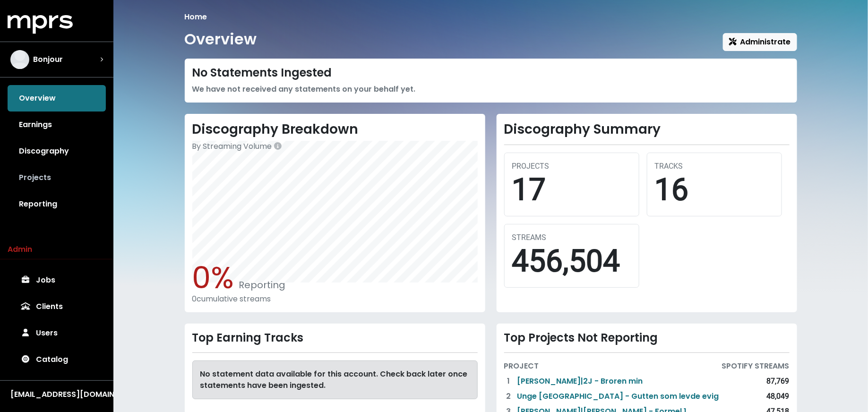
click at [64, 176] on link "Projects" at bounding box center [57, 177] width 98 height 26
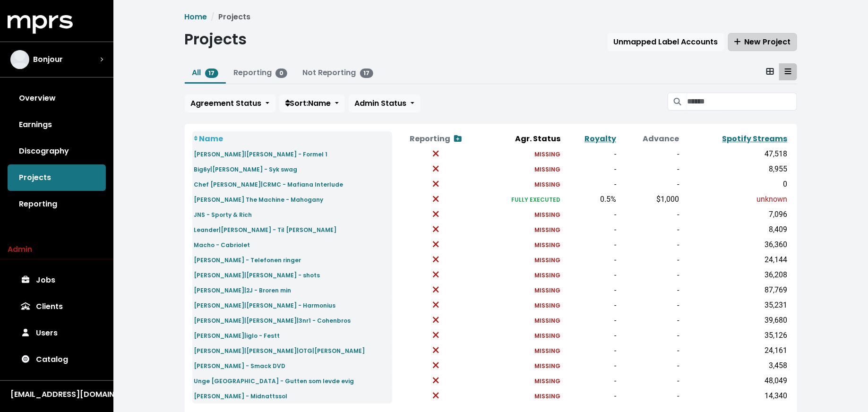
click at [773, 43] on span "New Project" at bounding box center [762, 41] width 57 height 11
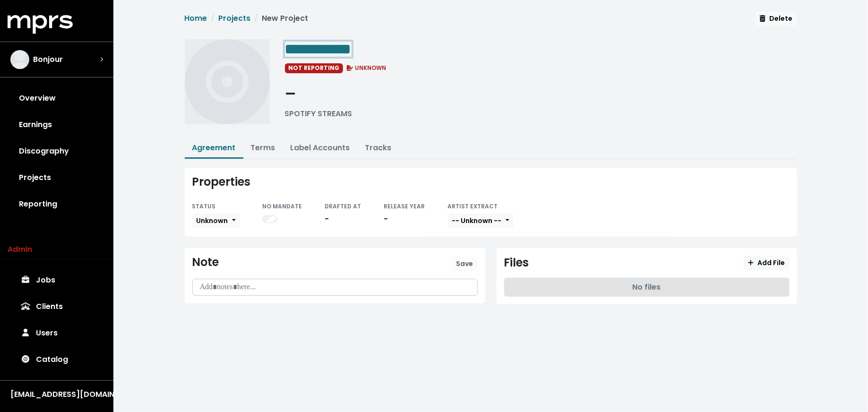
click at [378, 41] on div "**********" at bounding box center [541, 48] width 512 height 19
click at [233, 217] on button "Unknown" at bounding box center [216, 221] width 48 height 15
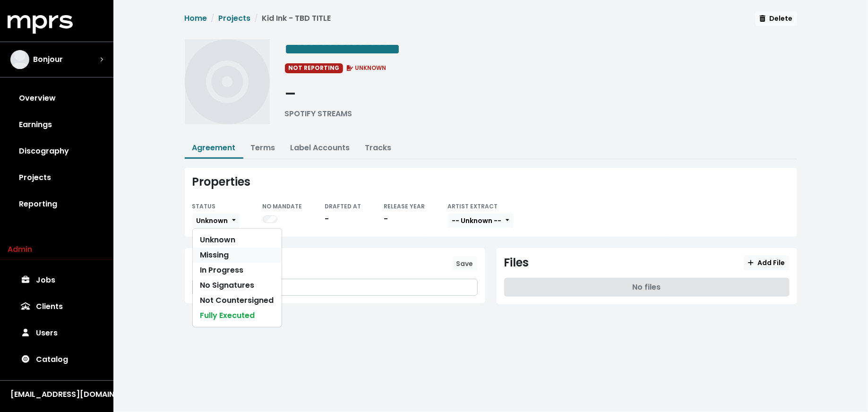
click at [231, 250] on link "Missing" at bounding box center [237, 255] width 89 height 15
click at [264, 149] on link "Terms" at bounding box center [263, 147] width 25 height 11
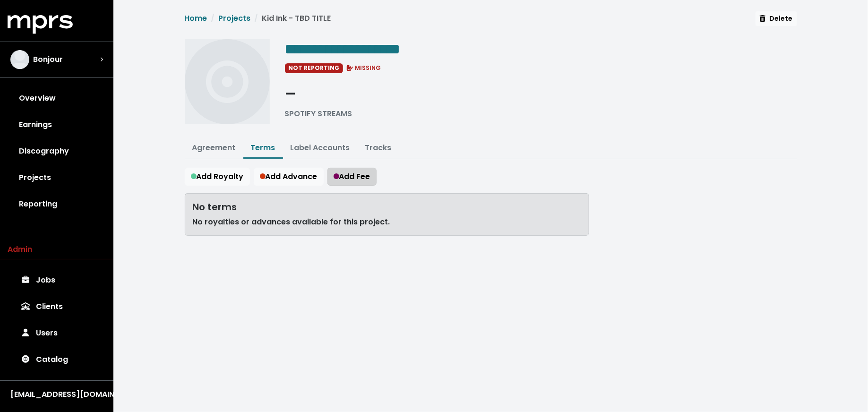
click at [342, 181] on button "Add Fee" at bounding box center [351, 177] width 49 height 18
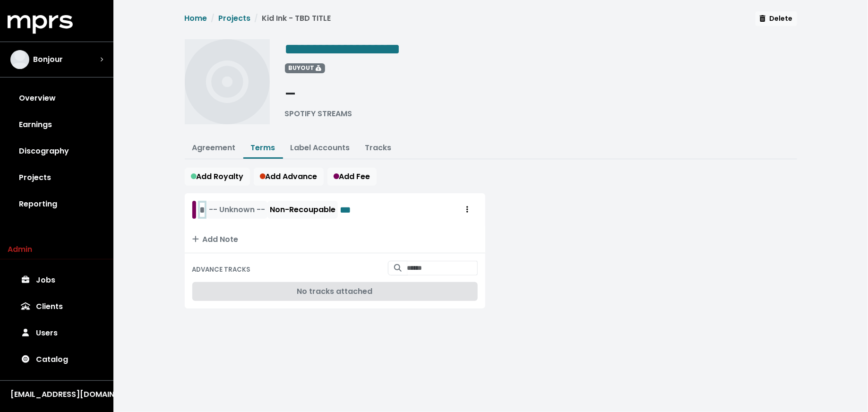
click at [203, 212] on div "* -- Unknown -- Non-Recoupable ***" at bounding box center [278, 210] width 157 height 18
click at [233, 211] on span "-- Unknown --" at bounding box center [250, 209] width 56 height 11
click at [233, 228] on link "USD" at bounding box center [255, 230] width 75 height 15
click at [75, 176] on link "Projects" at bounding box center [57, 177] width 98 height 26
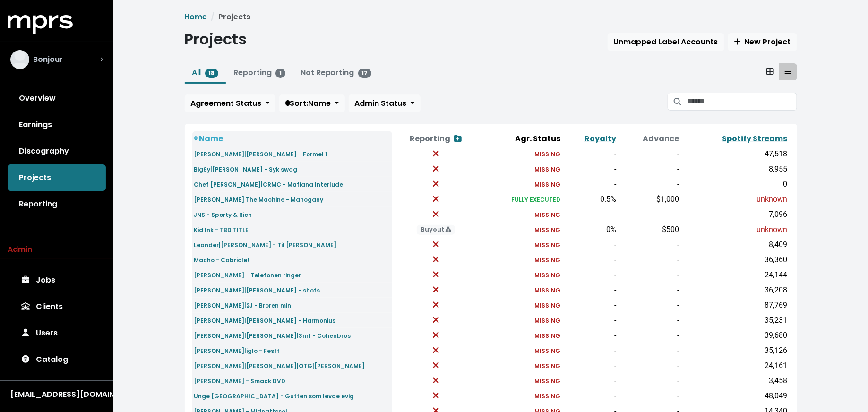
click at [112, 57] on button "Bonjour" at bounding box center [56, 60] width 113 height 36
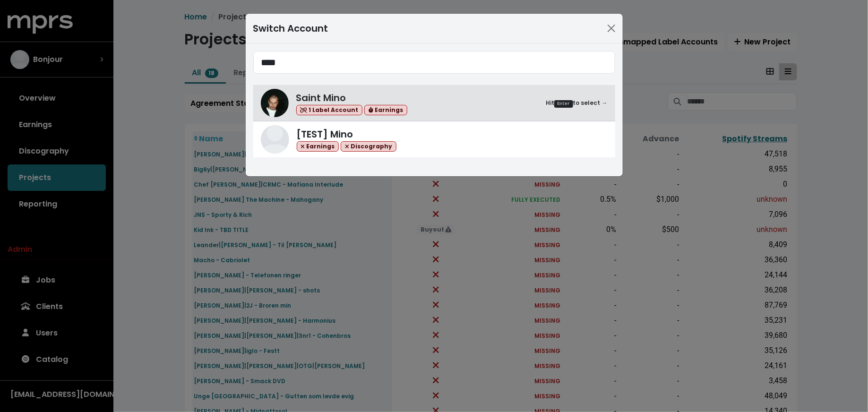
type input "****"
click at [186, 175] on div "Switch Account **** Saint Mino 1 Label Account Earnings Hit Enter to select → […" at bounding box center [434, 206] width 868 height 412
